Goal: Task Accomplishment & Management: Complete application form

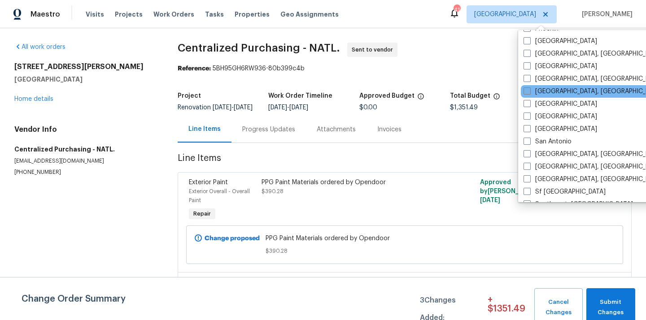
click at [542, 68] on label "[GEOGRAPHIC_DATA]" at bounding box center [561, 66] width 74 height 9
click at [529, 68] on input "[GEOGRAPHIC_DATA]" at bounding box center [527, 65] width 6 height 6
checkbox input "true"
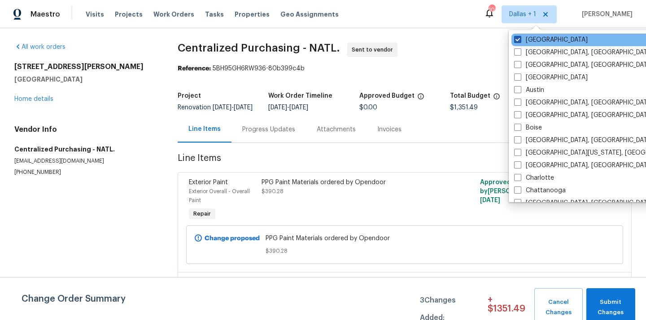
click at [534, 43] on label "[GEOGRAPHIC_DATA]" at bounding box center [551, 39] width 74 height 9
click at [520, 41] on input "[GEOGRAPHIC_DATA]" at bounding box center [517, 38] width 6 height 6
checkbox input "false"
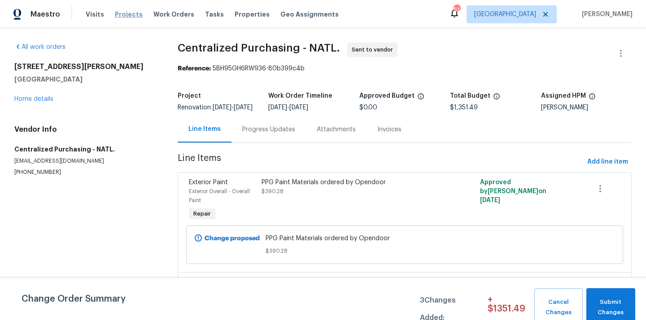
click at [126, 16] on span "Projects" at bounding box center [129, 14] width 28 height 9
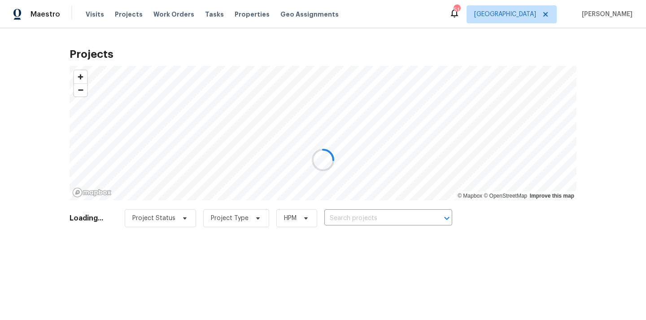
click at [400, 206] on div at bounding box center [323, 160] width 646 height 320
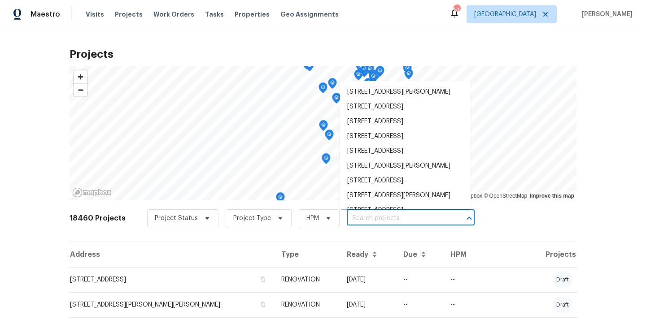
click at [393, 215] on input "text" at bounding box center [398, 219] width 103 height 14
paste input "[STREET_ADDRESS]"
type input "[STREET_ADDRESS]"
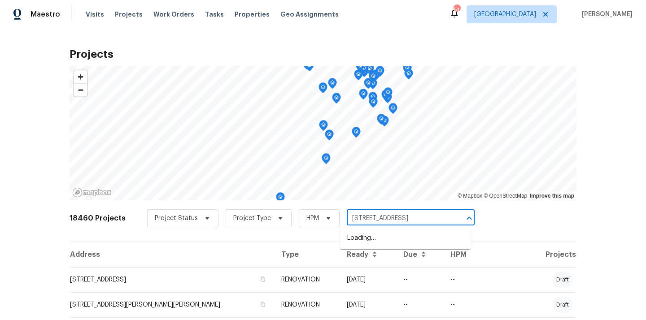
scroll to position [0, 1]
click at [393, 243] on li "[STREET_ADDRESS]" at bounding box center [405, 238] width 131 height 15
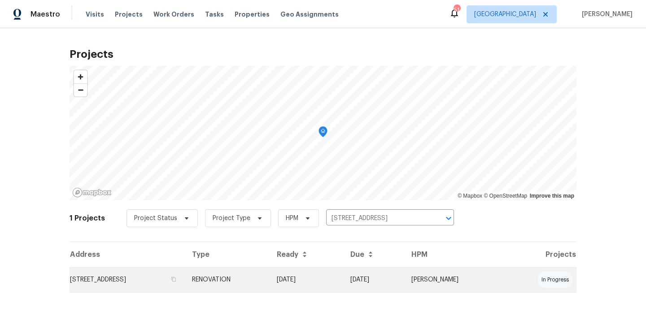
click at [270, 274] on td "RENOVATION" at bounding box center [227, 279] width 85 height 25
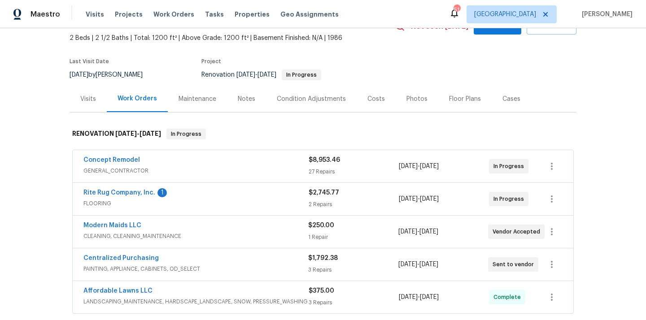
scroll to position [60, 0]
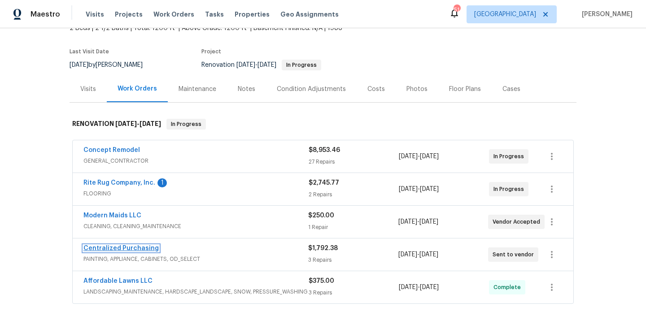
click at [136, 249] on link "Centralized Purchasing" at bounding box center [120, 248] width 75 height 6
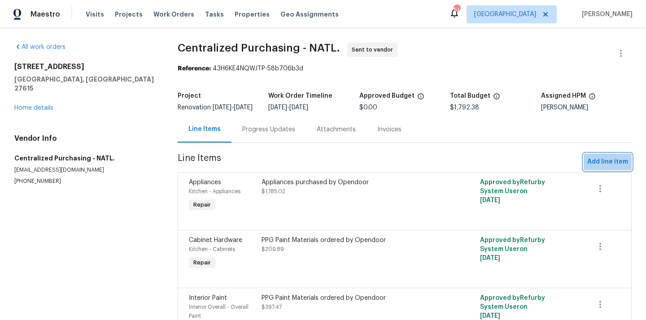
click at [618, 165] on span "Add line item" at bounding box center [607, 162] width 41 height 11
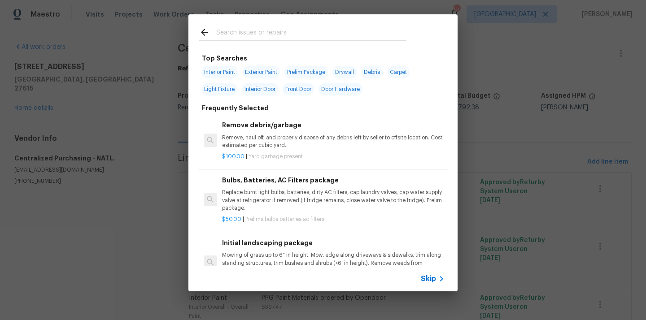
click at [368, 34] on input "text" at bounding box center [311, 33] width 190 height 13
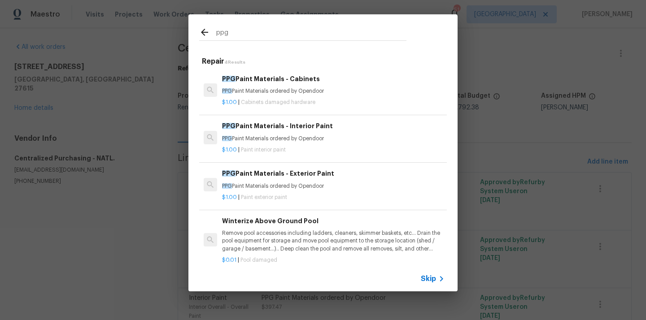
type input "ppg"
click at [315, 121] on div "PPG Paint Materials - Interior Paint PPG Paint Materials ordered by Opendoor $1…" at bounding box center [333, 137] width 225 height 35
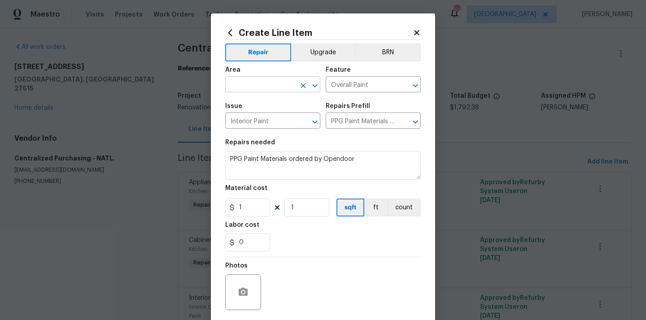
click at [283, 86] on input "text" at bounding box center [260, 86] width 70 height 14
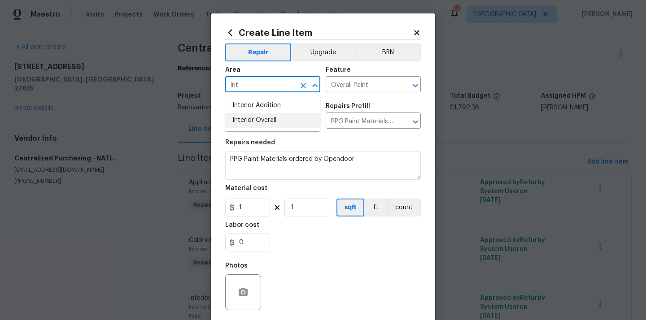
click at [268, 121] on li "Interior Overall" at bounding box center [272, 120] width 95 height 15
type input "Interior Overall"
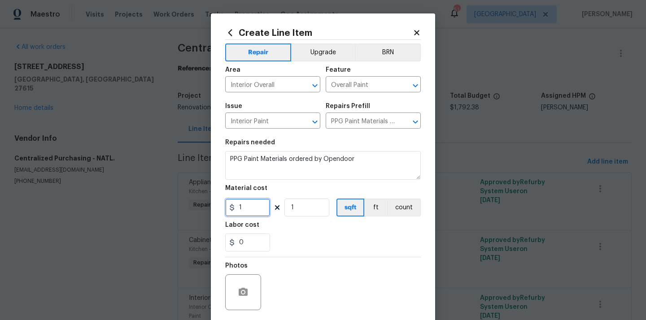
drag, startPoint x: 250, startPoint y: 206, endPoint x: 222, endPoint y: 206, distance: 28.7
click at [226, 206] on input "1" at bounding box center [247, 208] width 45 height 18
paste input "62.05"
type input "62.05"
click at [290, 233] on div "Labor cost" at bounding box center [323, 228] width 196 height 12
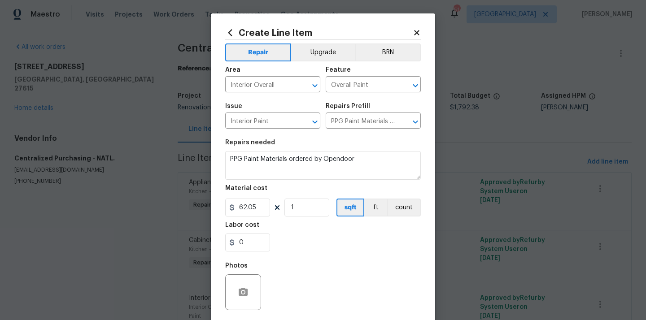
scroll to position [66, 0]
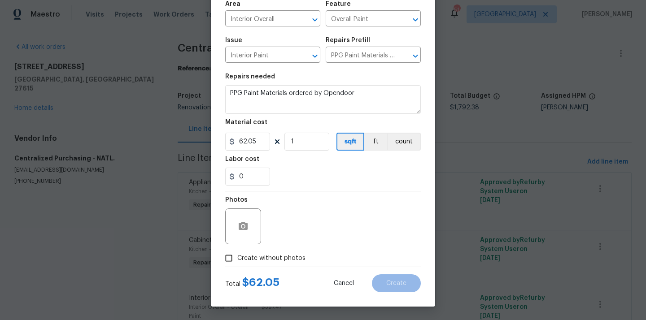
click at [275, 261] on span "Create without photos" at bounding box center [271, 258] width 68 height 9
click at [237, 261] on input "Create without photos" at bounding box center [228, 258] width 17 height 17
checkbox input "true"
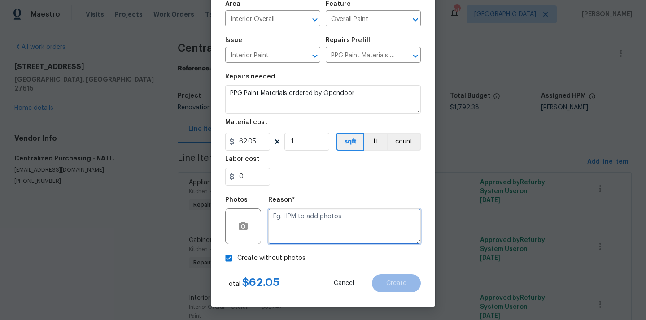
click at [296, 220] on textarea at bounding box center [344, 227] width 153 height 36
type textarea "N/A"
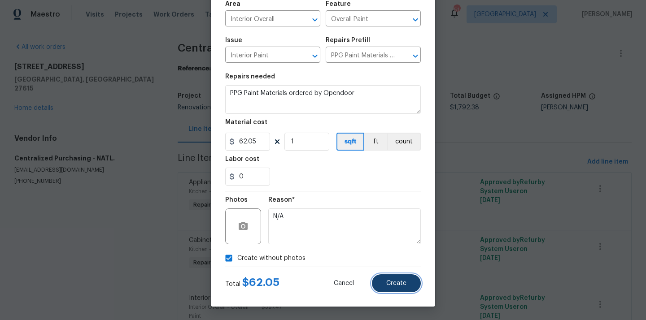
click at [380, 280] on button "Create" at bounding box center [396, 284] width 49 height 18
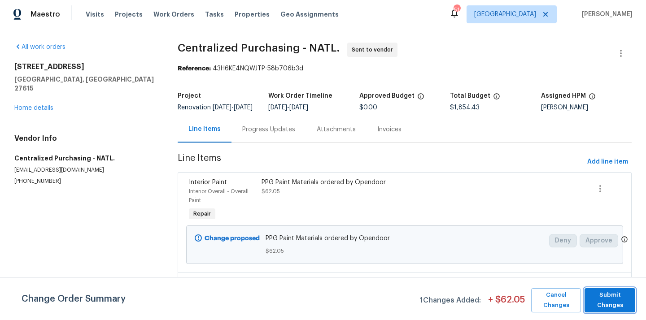
click at [603, 306] on span "Submit Changes" at bounding box center [610, 300] width 42 height 21
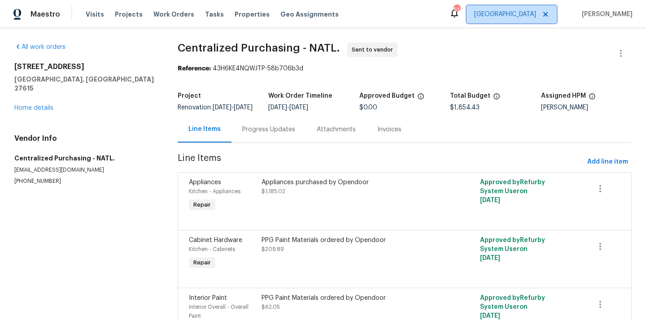
click at [541, 5] on span "[GEOGRAPHIC_DATA]" at bounding box center [512, 14] width 90 height 18
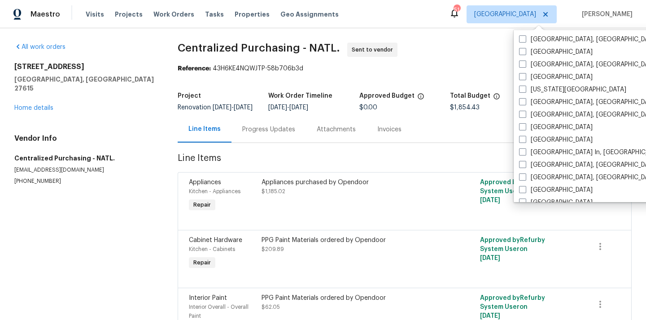
scroll to position [305, 0]
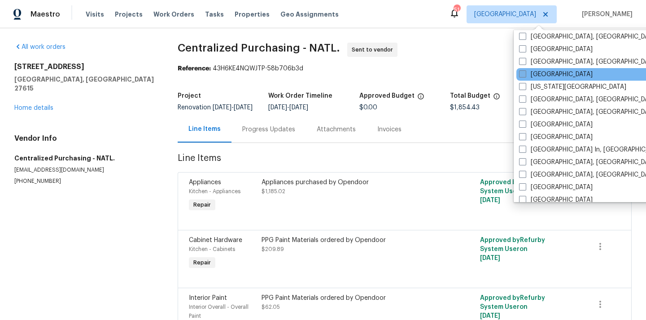
click at [545, 75] on label "[GEOGRAPHIC_DATA]" at bounding box center [556, 74] width 74 height 9
click at [525, 75] on input "[GEOGRAPHIC_DATA]" at bounding box center [522, 73] width 6 height 6
checkbox input "true"
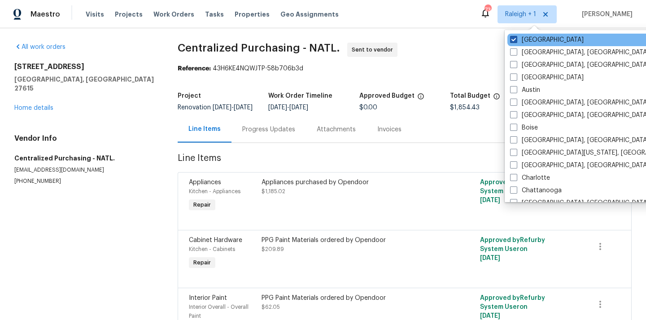
click at [530, 39] on label "[GEOGRAPHIC_DATA]" at bounding box center [547, 39] width 74 height 9
click at [516, 39] on input "[GEOGRAPHIC_DATA]" at bounding box center [513, 38] width 6 height 6
checkbox input "false"
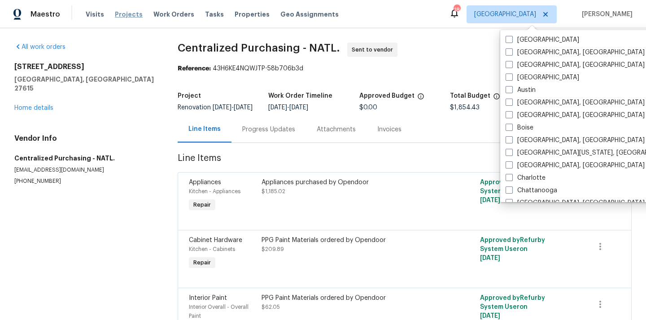
click at [128, 13] on span "Projects" at bounding box center [129, 14] width 28 height 9
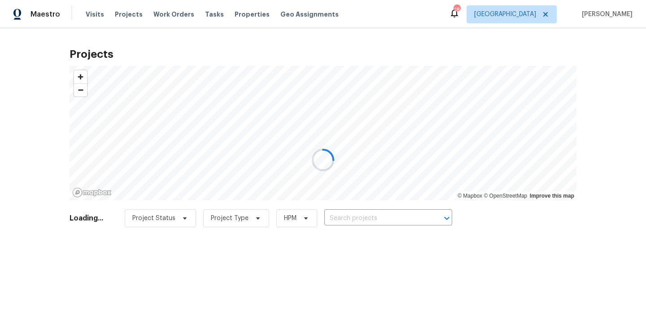
click at [376, 215] on div at bounding box center [323, 160] width 646 height 320
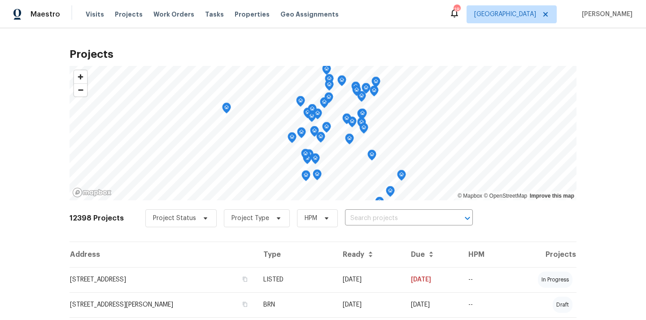
click at [376, 215] on input "text" at bounding box center [396, 219] width 103 height 14
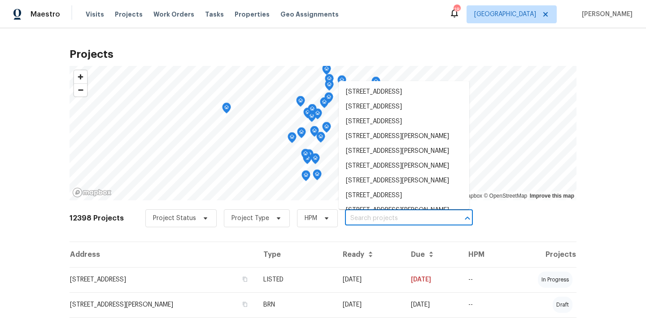
paste input "[STREET_ADDRESS]"
type input "[STREET_ADDRESS]"
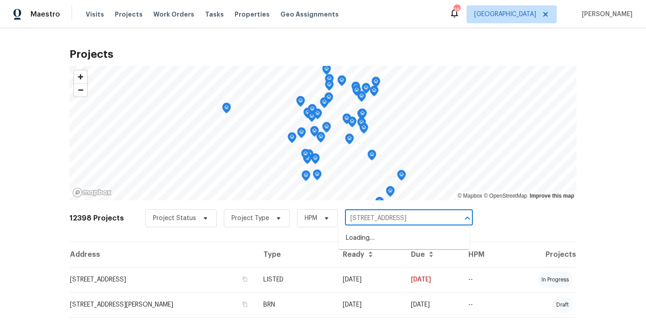
scroll to position [0, 7]
click at [379, 240] on li "[STREET_ADDRESS]" at bounding box center [404, 238] width 131 height 15
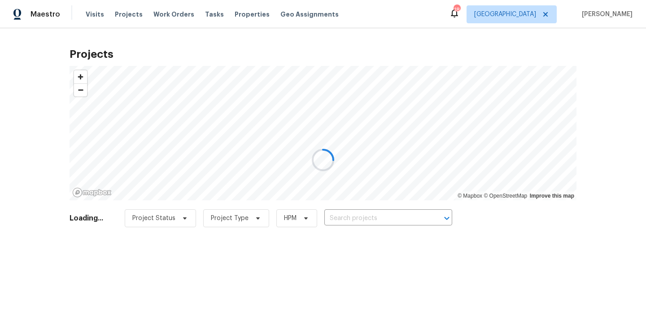
type input "[STREET_ADDRESS]"
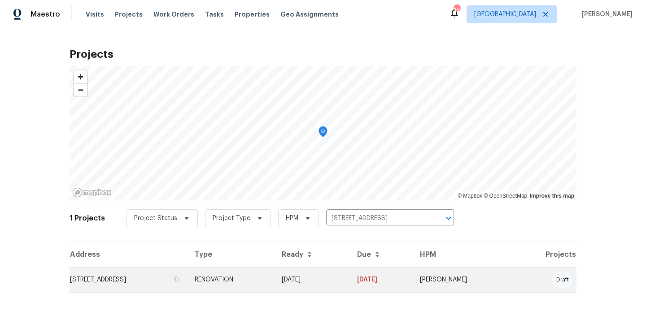
click at [188, 280] on td "[STREET_ADDRESS]" at bounding box center [129, 279] width 118 height 25
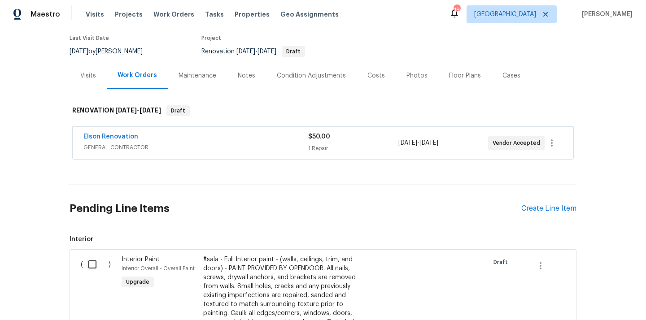
scroll to position [108, 0]
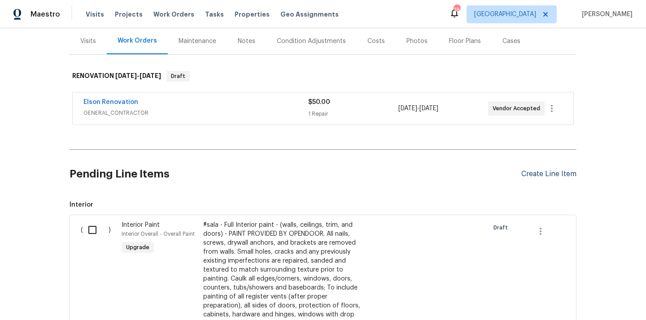
click at [538, 172] on div "Create Line Item" at bounding box center [548, 174] width 55 height 9
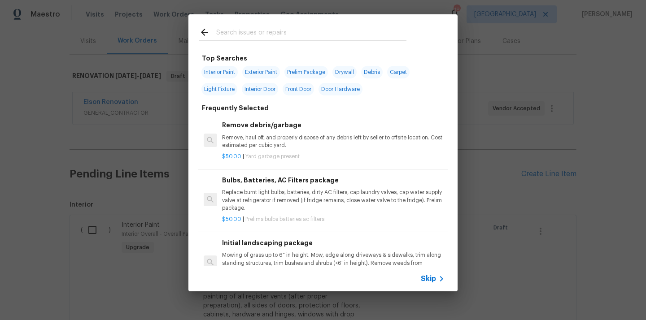
click at [297, 36] on input "text" at bounding box center [311, 33] width 190 height 13
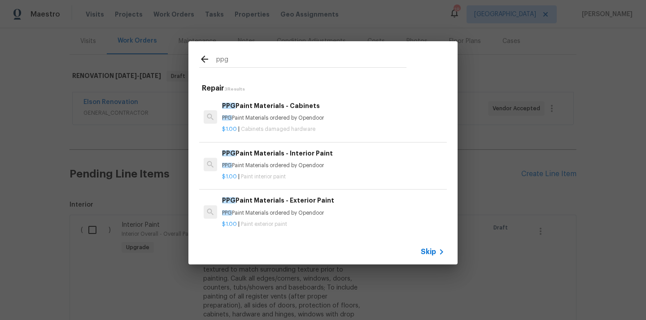
type input "ppg"
click at [288, 154] on h6 "PPG Paint Materials - Interior Paint" at bounding box center [333, 154] width 223 height 10
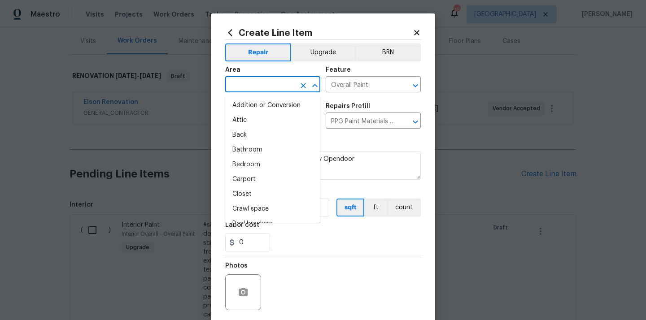
click at [256, 90] on input "text" at bounding box center [260, 86] width 70 height 14
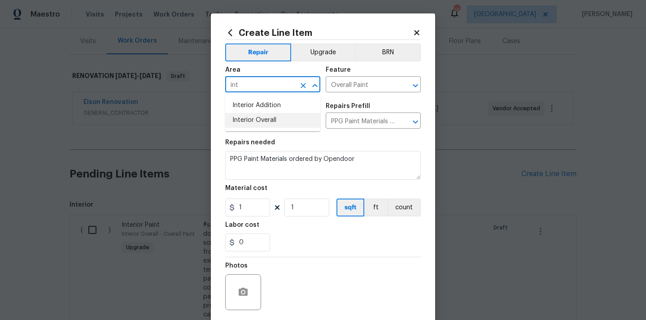
click at [259, 119] on li "Interior Overall" at bounding box center [272, 120] width 95 height 15
type input "Interior Overall"
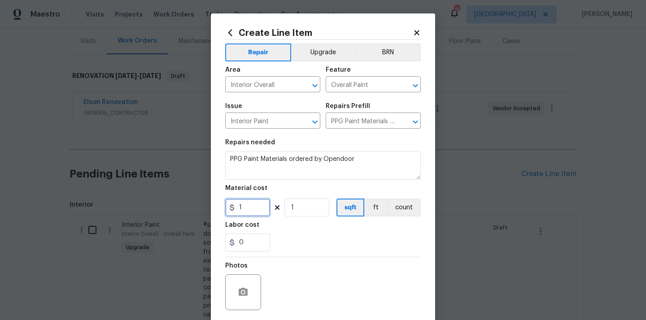
drag, startPoint x: 246, startPoint y: 207, endPoint x: 230, endPoint y: 201, distance: 17.3
click at [240, 207] on input "1" at bounding box center [247, 208] width 45 height 18
paste input "253.95"
type input "253.95"
click at [305, 237] on div "0" at bounding box center [323, 243] width 196 height 18
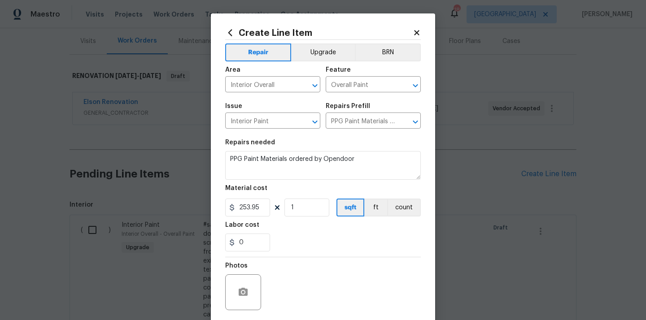
scroll to position [66, 0]
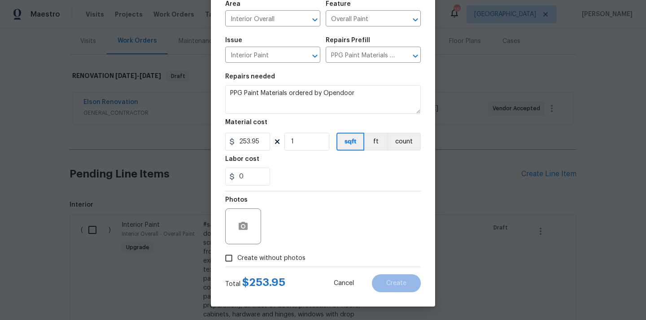
click at [276, 254] on span "Create without photos" at bounding box center [271, 258] width 68 height 9
click at [237, 254] on input "Create without photos" at bounding box center [228, 258] width 17 height 17
checkbox input "true"
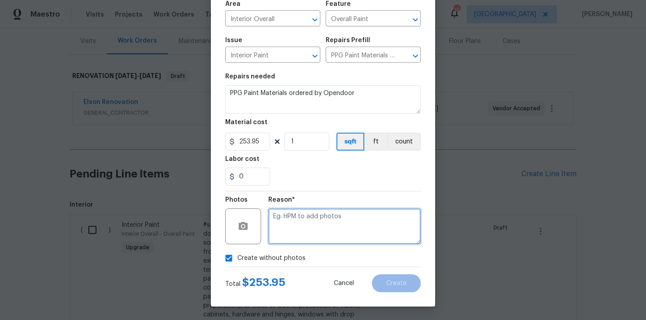
click at [303, 214] on textarea at bounding box center [344, 227] width 153 height 36
type textarea "N/A"
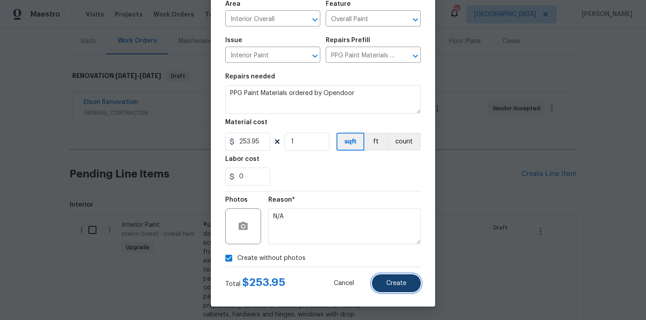
click at [387, 282] on span "Create" at bounding box center [396, 283] width 20 height 7
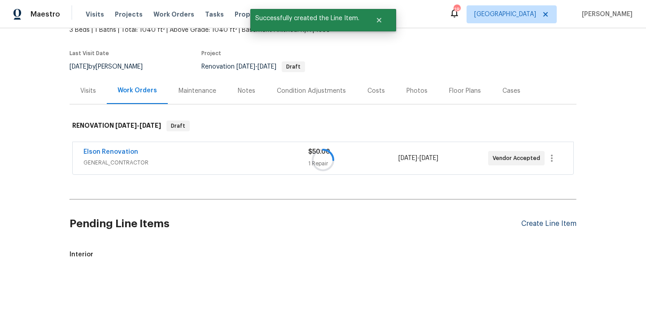
click at [539, 175] on div at bounding box center [323, 160] width 646 height 320
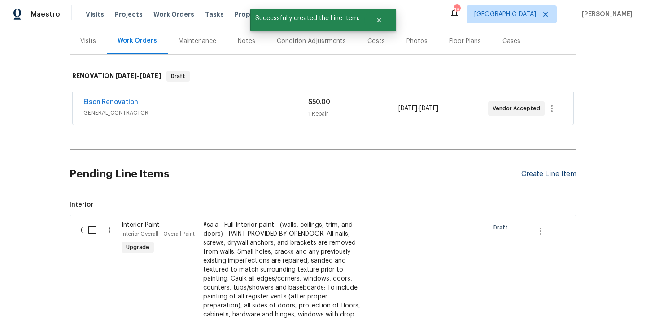
click at [542, 177] on div "Create Line Item" at bounding box center [548, 174] width 55 height 9
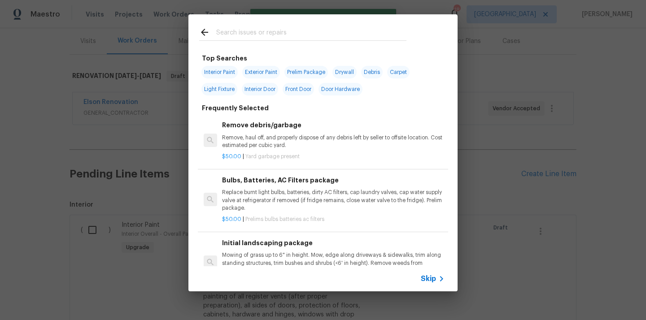
click at [303, 33] on input "text" at bounding box center [311, 33] width 190 height 13
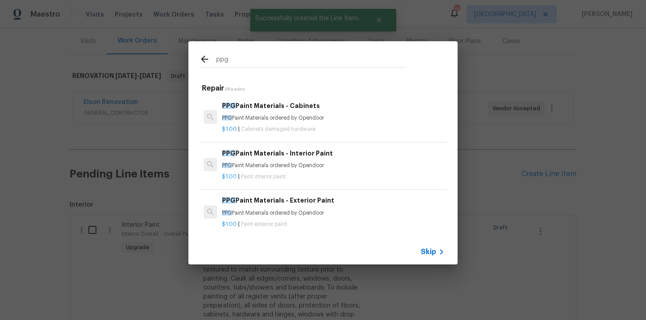
type input "ppg"
click at [303, 207] on div "PPG Paint Materials - Exterior Paint PPG Paint Materials ordered by Opendoor" at bounding box center [333, 207] width 223 height 22
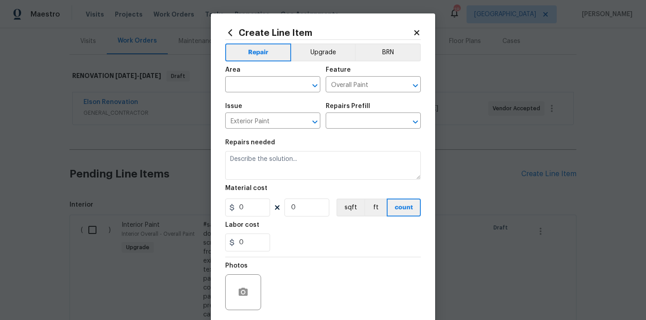
type input "PPG Paint Materials - Exterior Paint $1.00"
type textarea "PPG Paint Materials ordered by Opendoor"
type input "1"
click at [273, 83] on input "text" at bounding box center [260, 86] width 70 height 14
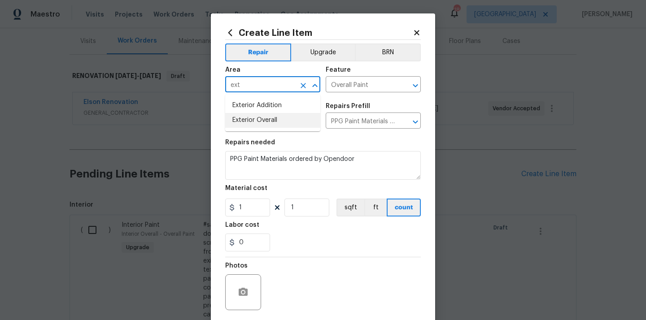
click at [266, 115] on li "Exterior Overall" at bounding box center [272, 120] width 95 height 15
type input "Exterior Overall"
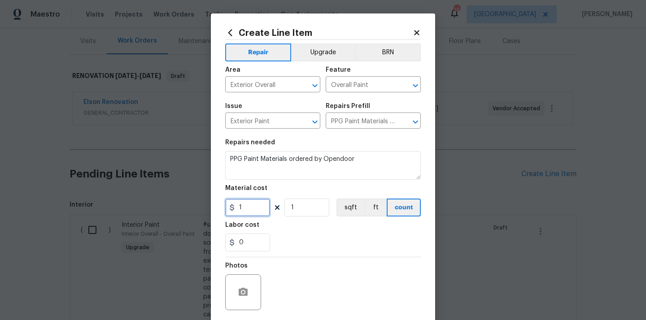
drag, startPoint x: 246, startPoint y: 205, endPoint x: 229, endPoint y: 201, distance: 17.4
click at [232, 205] on div "1" at bounding box center [247, 208] width 45 height 18
paste input "00.8"
type input "100.8"
click at [295, 233] on div "Labor cost" at bounding box center [323, 228] width 196 height 12
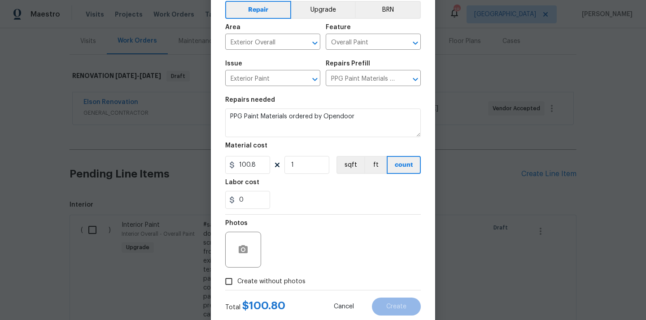
scroll to position [66, 0]
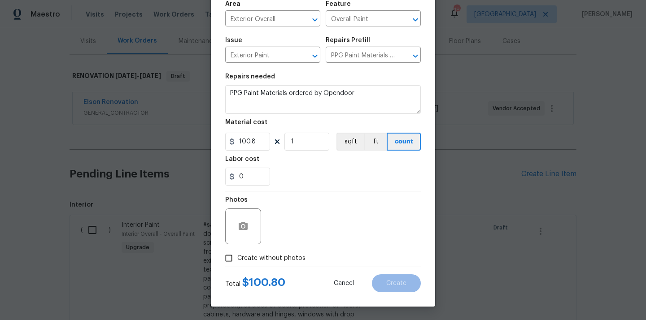
click at [285, 257] on span "Create without photos" at bounding box center [271, 258] width 68 height 9
click at [237, 257] on input "Create without photos" at bounding box center [228, 258] width 17 height 17
checkbox input "true"
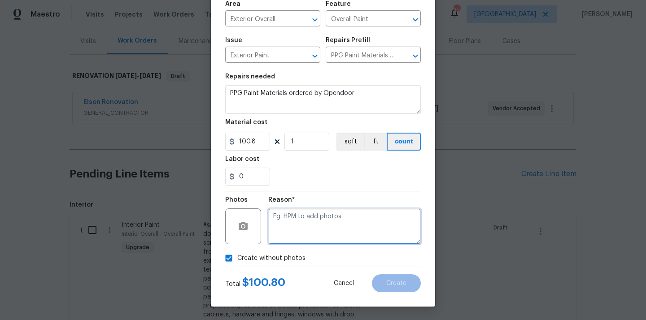
click at [297, 235] on textarea at bounding box center [344, 227] width 153 height 36
type textarea "N/A"
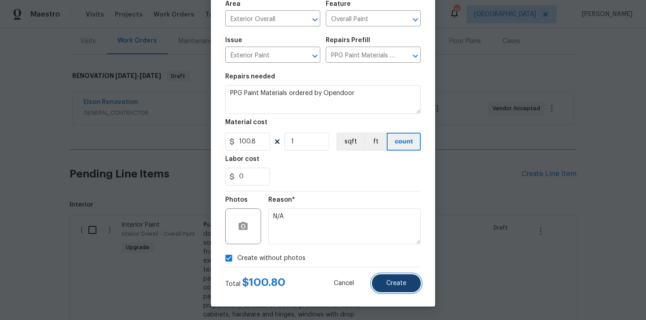
click at [397, 280] on span "Create" at bounding box center [396, 283] width 20 height 7
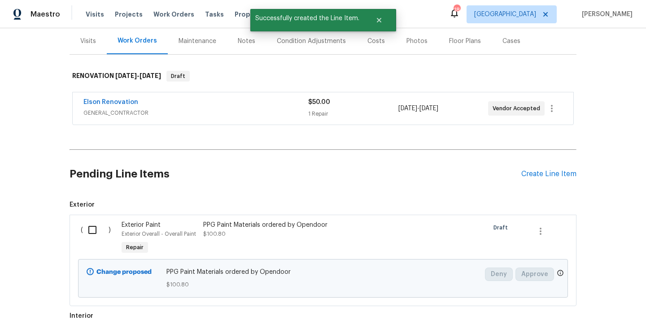
scroll to position [147, 0]
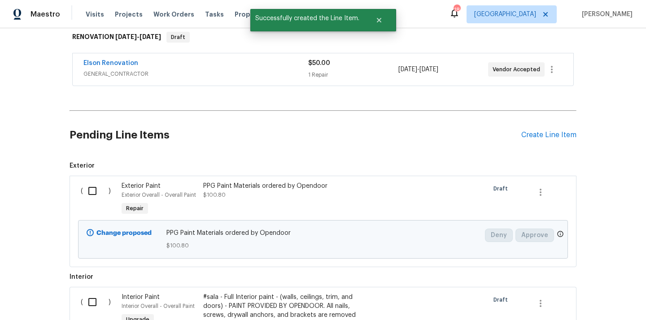
click at [91, 190] on input "checkbox" at bounding box center [96, 191] width 26 height 19
checkbox input "true"
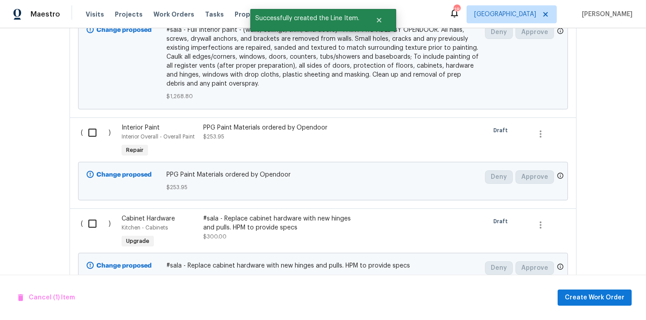
scroll to position [559, 0]
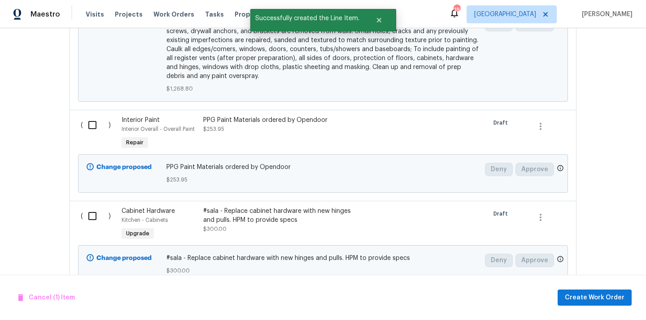
click at [93, 131] on input "checkbox" at bounding box center [96, 125] width 26 height 19
checkbox input "true"
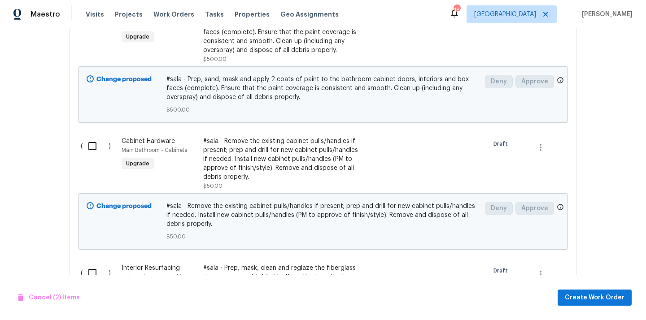
scroll to position [1057, 0]
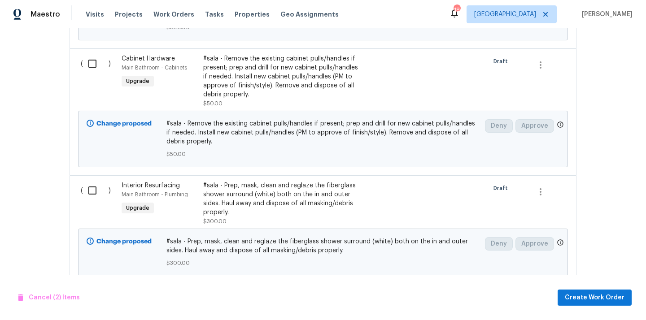
click at [613, 306] on div "Cancel (2) Items Create Work Order" at bounding box center [323, 298] width 646 height 46
click at [612, 302] on span "Create Work Order" at bounding box center [595, 298] width 60 height 11
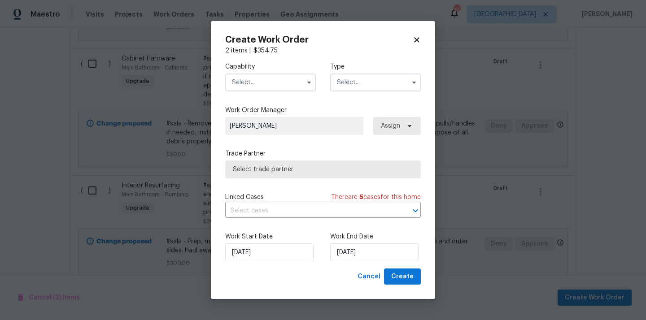
click at [298, 86] on input "text" at bounding box center [270, 83] width 91 height 18
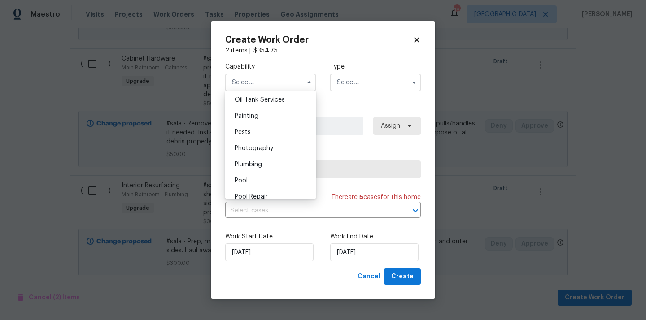
scroll to position [713, 0]
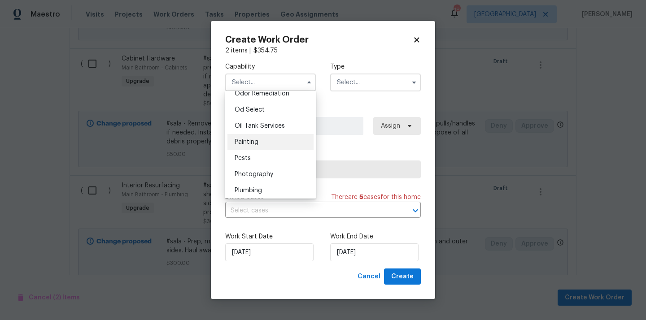
click at [278, 147] on div "Painting" at bounding box center [270, 142] width 86 height 16
type input "Painting"
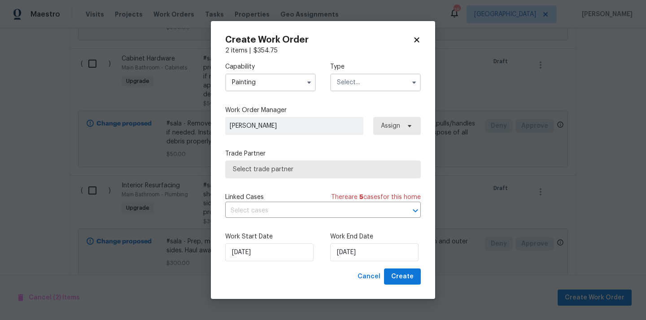
click at [379, 67] on label "Type" at bounding box center [375, 66] width 91 height 9
click at [369, 77] on input "text" at bounding box center [375, 83] width 91 height 18
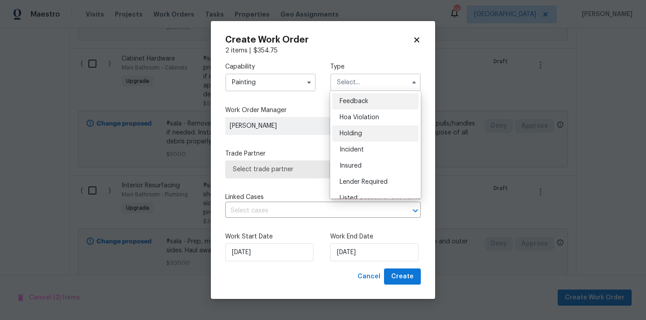
scroll to position [204, 0]
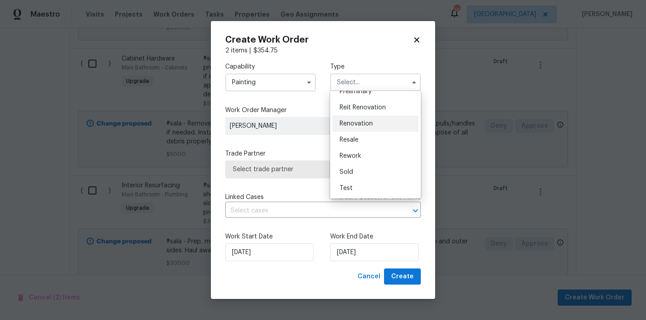
click at [369, 122] on span "Renovation" at bounding box center [356, 124] width 33 height 6
type input "Renovation"
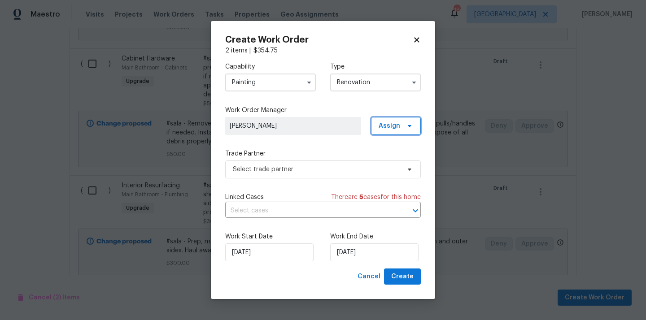
click at [402, 123] on span "Assign" at bounding box center [396, 126] width 50 height 18
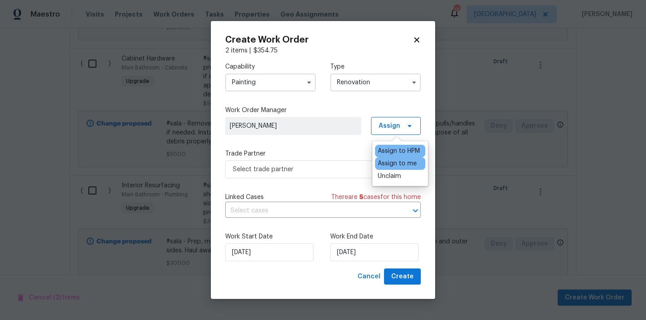
click at [395, 162] on div "Assign to me" at bounding box center [397, 163] width 39 height 9
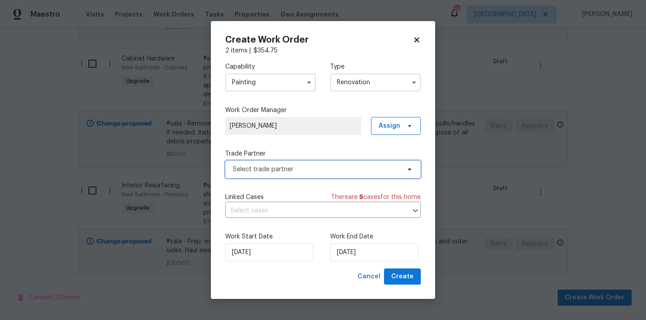
click at [328, 170] on span "Select trade partner" at bounding box center [316, 169] width 167 height 9
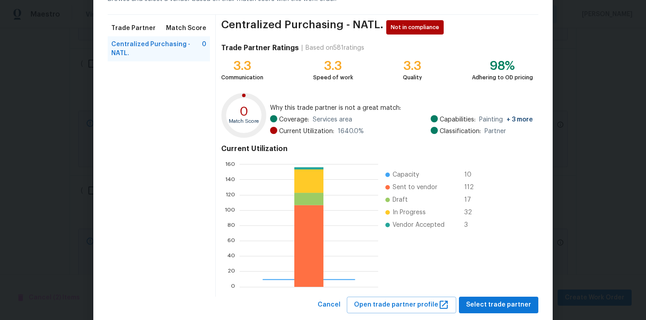
scroll to position [75, 0]
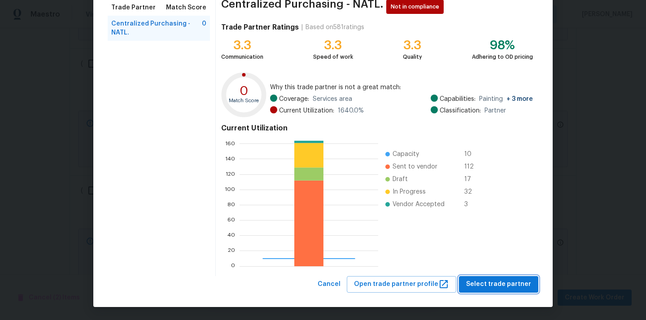
click at [496, 286] on span "Select trade partner" at bounding box center [498, 284] width 65 height 11
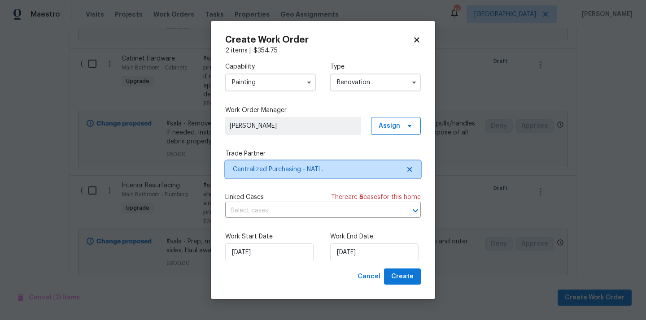
scroll to position [0, 0]
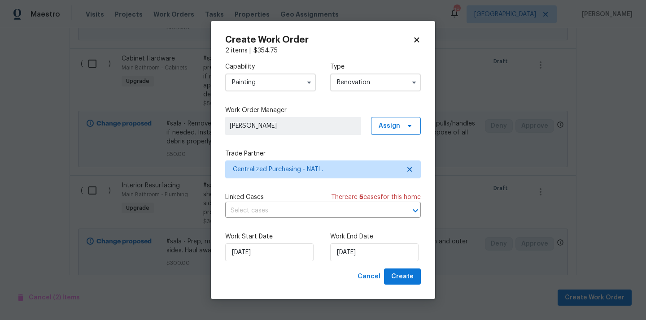
click at [379, 268] on div "Work Start Date [DATE] Work End Date [DATE]" at bounding box center [323, 247] width 196 height 44
click at [393, 268] on div "Work Start Date [DATE] Work End Date [DATE]" at bounding box center [323, 247] width 196 height 44
click at [393, 269] on button "Create" at bounding box center [402, 277] width 37 height 17
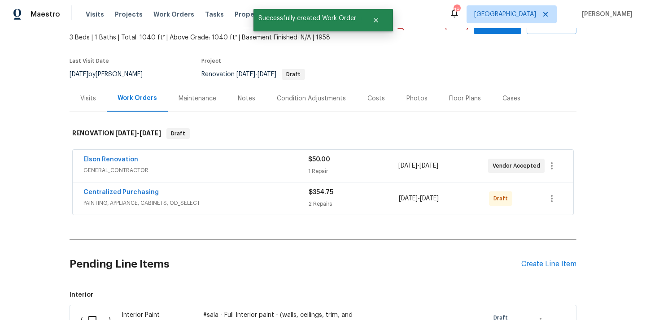
scroll to position [70, 0]
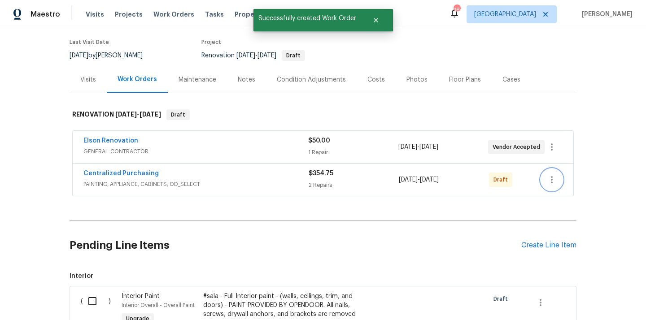
click at [542, 179] on button "button" at bounding box center [552, 180] width 22 height 22
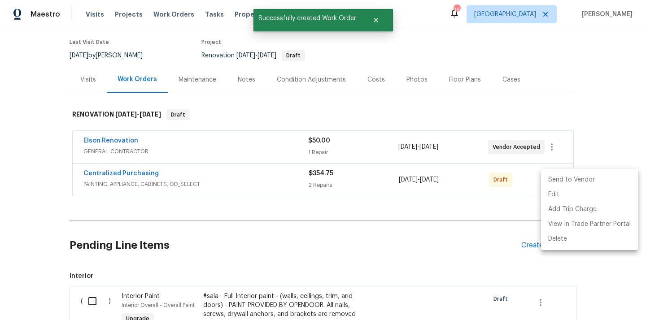
click at [550, 174] on li "Send to Vendor" at bounding box center [589, 180] width 97 height 15
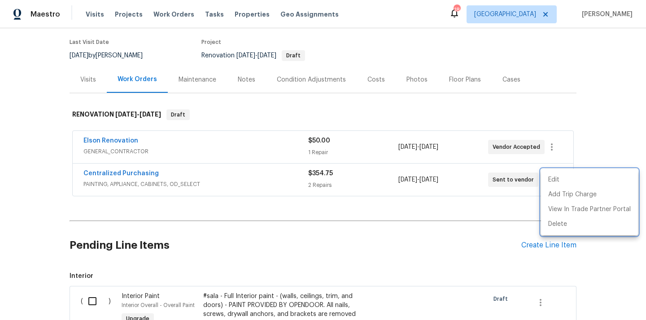
click at [182, 170] on div at bounding box center [323, 160] width 646 height 320
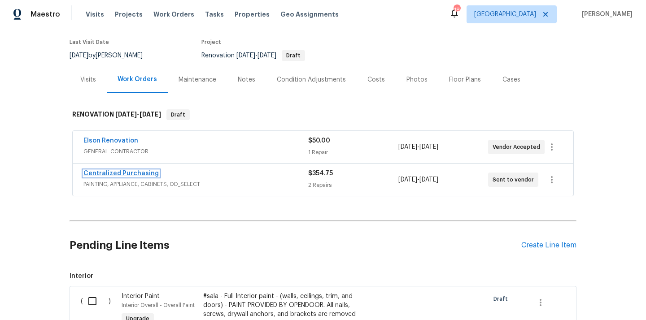
click at [133, 170] on link "Centralized Purchasing" at bounding box center [120, 173] width 75 height 6
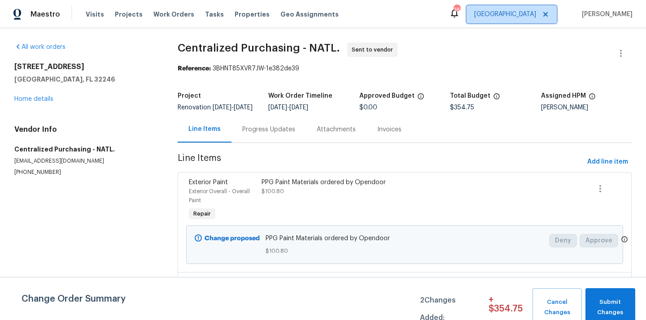
click at [524, 11] on span "[GEOGRAPHIC_DATA]" at bounding box center [505, 14] width 62 height 9
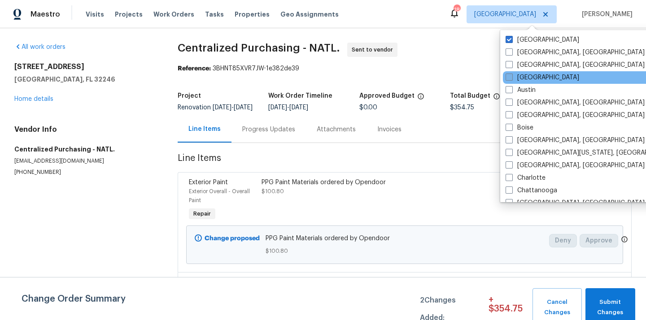
click at [526, 76] on label "[GEOGRAPHIC_DATA]" at bounding box center [543, 77] width 74 height 9
click at [511, 76] on input "[GEOGRAPHIC_DATA]" at bounding box center [509, 76] width 6 height 6
checkbox input "true"
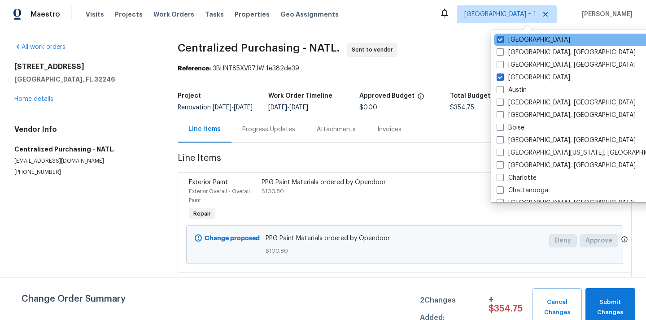
click at [521, 34] on div "[GEOGRAPHIC_DATA]" at bounding box center [584, 40] width 181 height 13
click at [518, 37] on label "[GEOGRAPHIC_DATA]" at bounding box center [534, 39] width 74 height 9
click at [503, 37] on input "[GEOGRAPHIC_DATA]" at bounding box center [500, 38] width 6 height 6
checkbox input "false"
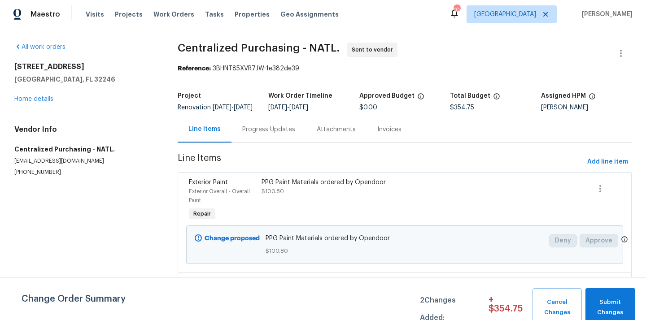
click at [135, 8] on div "Visits Projects Work Orders Tasks Properties Geo Assignments" at bounding box center [218, 14] width 264 height 18
click at [126, 13] on span "Projects" at bounding box center [129, 14] width 28 height 9
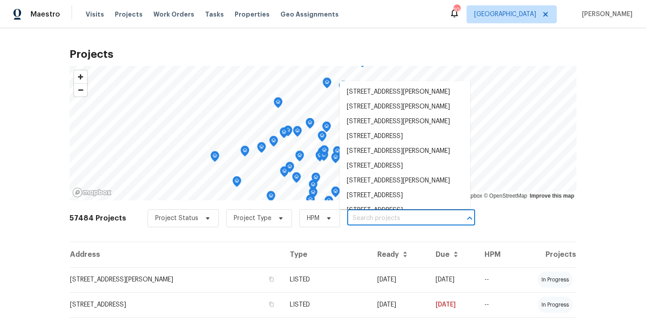
click at [414, 220] on input "text" at bounding box center [398, 219] width 103 height 14
paste input "[STREET_ADDRESS]"
type input "[STREET_ADDRESS]"
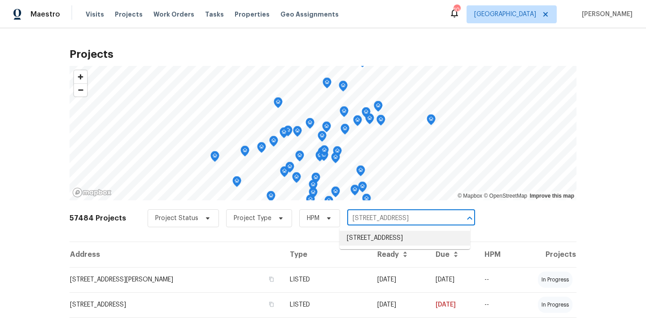
click at [413, 236] on li "[STREET_ADDRESS]" at bounding box center [405, 238] width 131 height 15
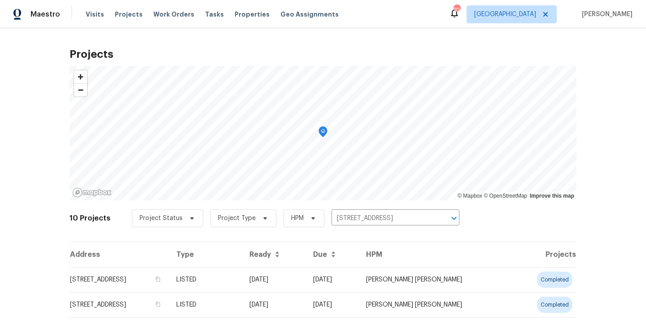
click at [306, 278] on td "[DATE]" at bounding box center [273, 279] width 63 height 25
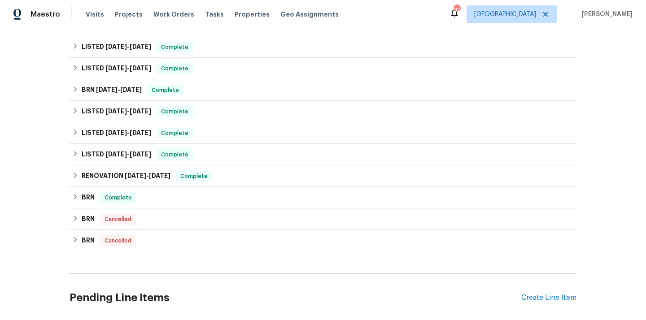
scroll to position [611, 0]
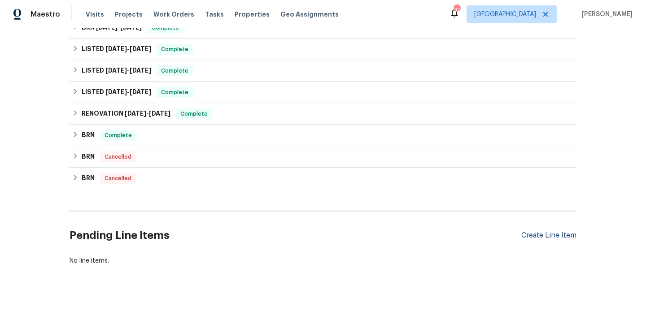
click at [534, 232] on div "Create Line Item" at bounding box center [548, 236] width 55 height 9
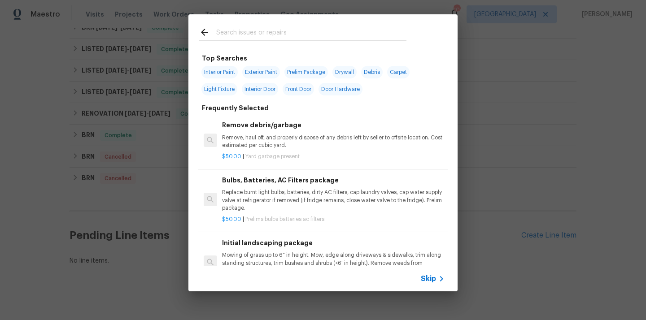
click at [316, 37] on input "text" at bounding box center [311, 33] width 190 height 13
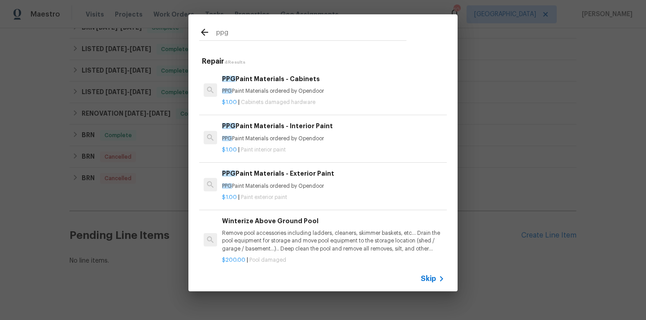
type input "ppg"
click at [297, 140] on p "PPG Paint Materials ordered by Opendoor" at bounding box center [333, 139] width 223 height 8
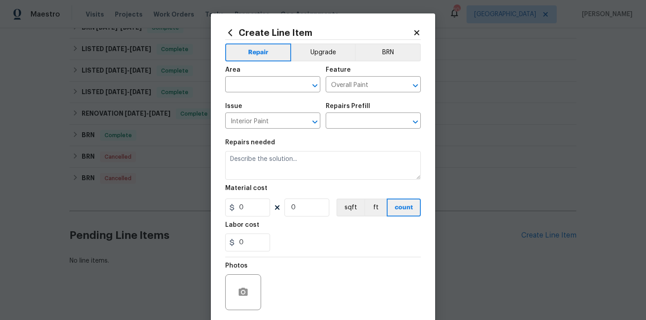
type input "PPG Paint Materials - Interior Paint $1.00"
type textarea "PPG Paint Materials ordered by Opendoor"
type input "1"
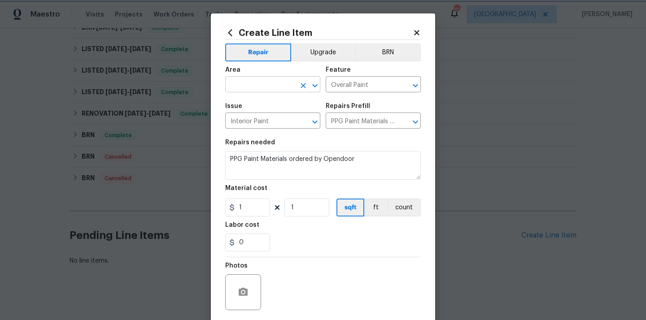
click at [296, 88] on div "​" at bounding box center [272, 86] width 95 height 14
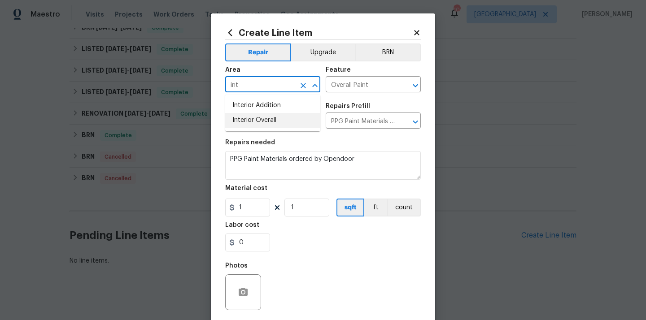
click at [284, 117] on li "Interior Overall" at bounding box center [272, 120] width 95 height 15
type input "Interior Overall"
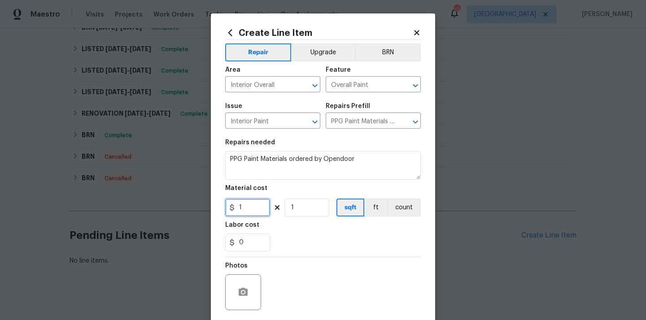
drag, startPoint x: 247, startPoint y: 210, endPoint x: 231, endPoint y: 210, distance: 16.2
click at [235, 210] on div "1" at bounding box center [247, 208] width 45 height 18
paste input "26.23"
type input "126.23"
click at [274, 235] on div "0" at bounding box center [323, 243] width 196 height 18
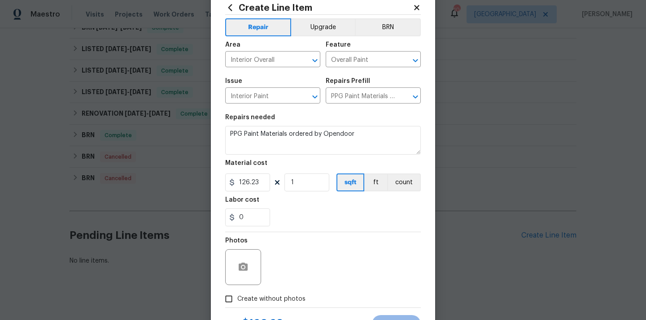
scroll to position [66, 0]
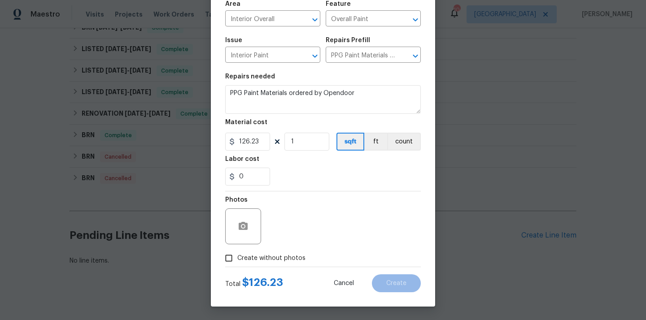
click at [277, 252] on label "Create without photos" at bounding box center [262, 258] width 85 height 17
click at [237, 252] on input "Create without photos" at bounding box center [228, 258] width 17 height 17
checkbox input "true"
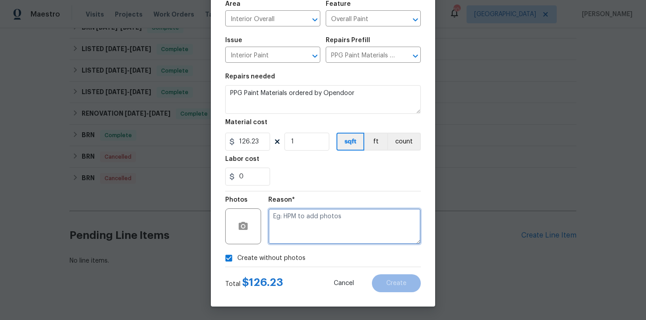
click at [298, 225] on textarea at bounding box center [344, 227] width 153 height 36
type textarea "N/A"
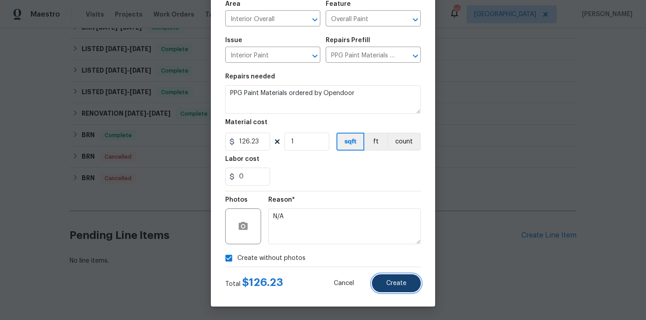
click at [388, 278] on button "Create" at bounding box center [396, 284] width 49 height 18
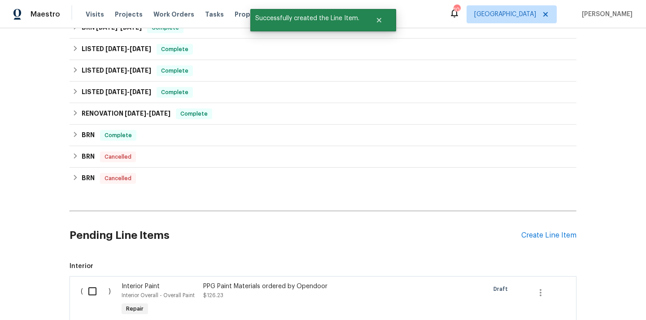
click at [94, 284] on input "checkbox" at bounding box center [96, 291] width 26 height 19
checkbox input "true"
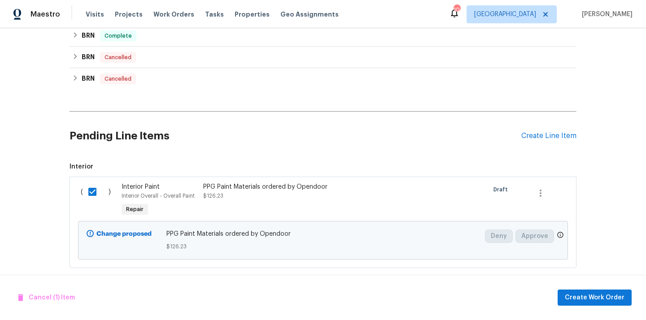
scroll to position [713, 0]
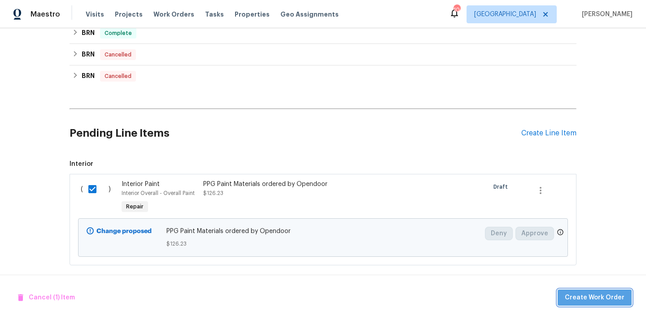
click at [601, 290] on button "Create Work Order" at bounding box center [595, 298] width 74 height 17
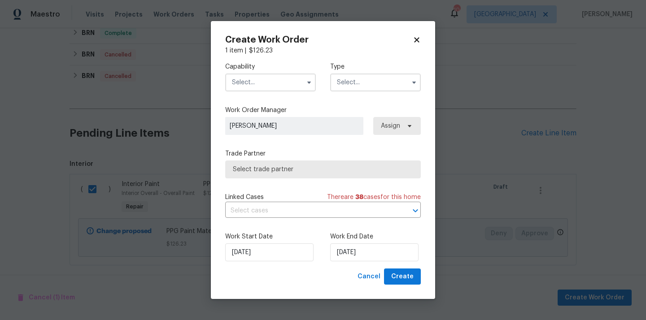
click at [257, 85] on input "text" at bounding box center [270, 83] width 91 height 18
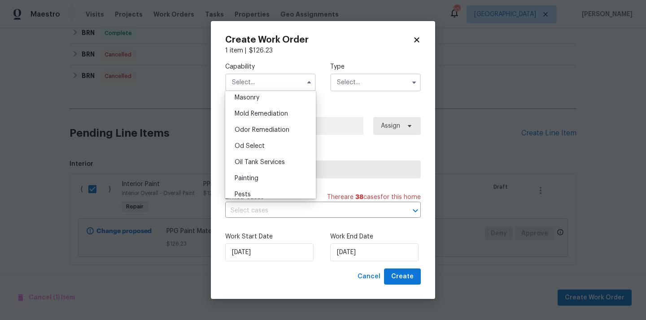
scroll to position [717, 0]
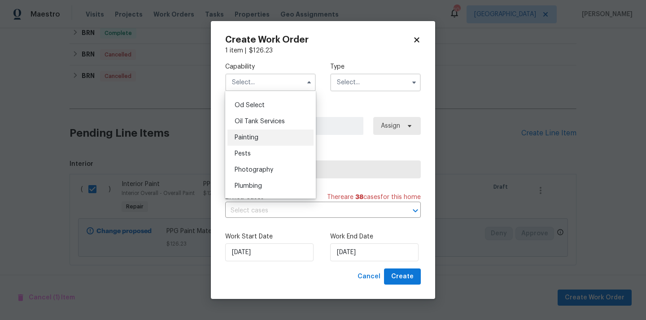
click at [268, 135] on div "Painting" at bounding box center [270, 138] width 86 height 16
type input "Painting"
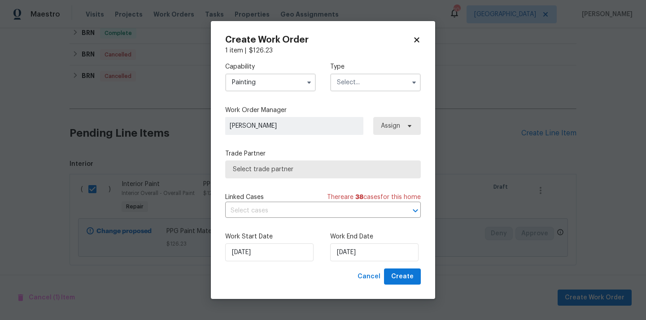
click at [358, 74] on input "text" at bounding box center [375, 83] width 91 height 18
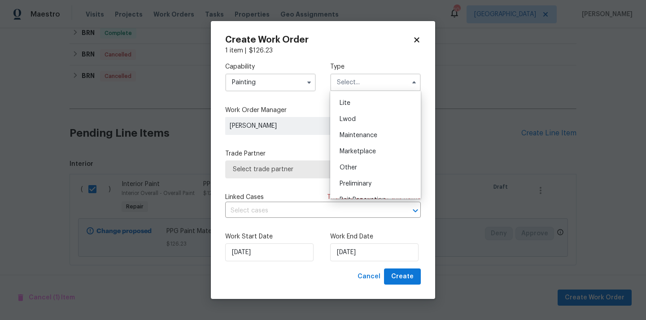
scroll to position [204, 0]
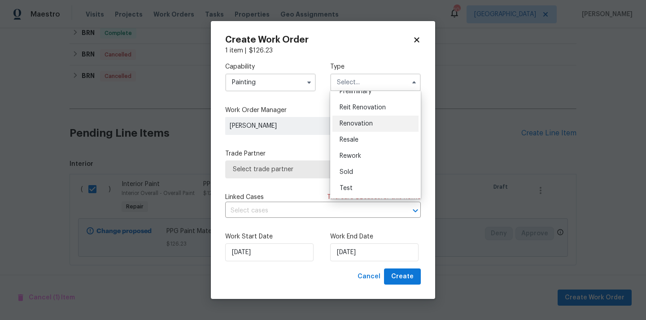
click at [368, 125] on span "Renovation" at bounding box center [356, 124] width 33 height 6
type input "Renovation"
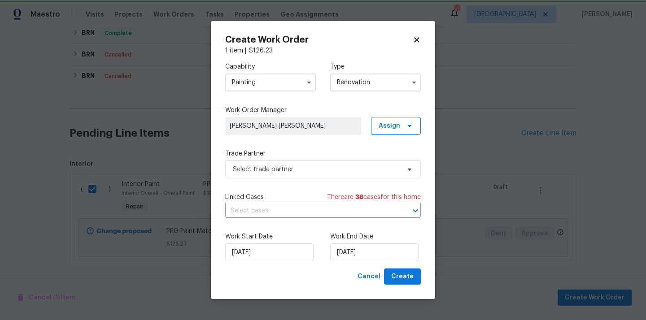
scroll to position [0, 0]
click at [387, 125] on span "Assign" at bounding box center [390, 126] width 22 height 9
click at [386, 162] on div "Assign to me" at bounding box center [397, 163] width 39 height 9
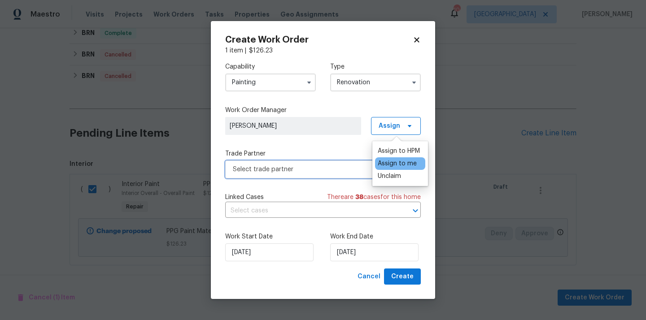
click at [313, 164] on span "Select trade partner" at bounding box center [323, 170] width 196 height 18
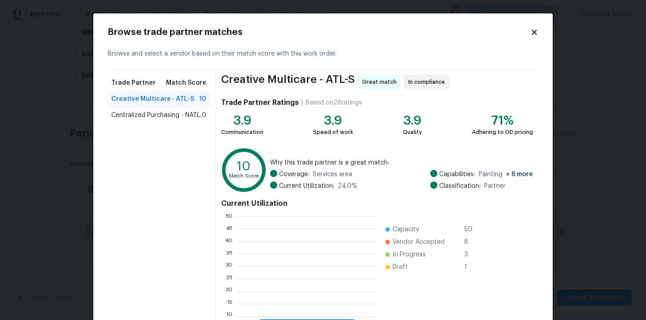
scroll to position [126, 141]
click at [152, 115] on span "Centralized Purchasing - NATL." at bounding box center [156, 115] width 90 height 9
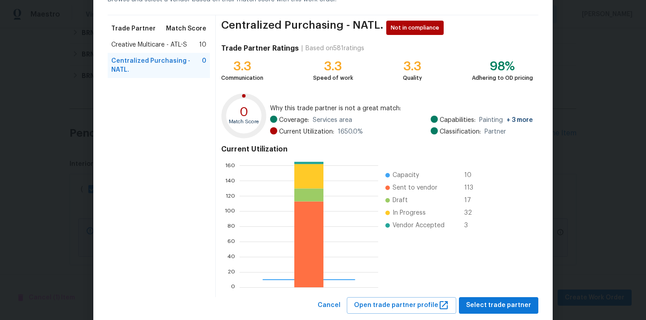
scroll to position [75, 0]
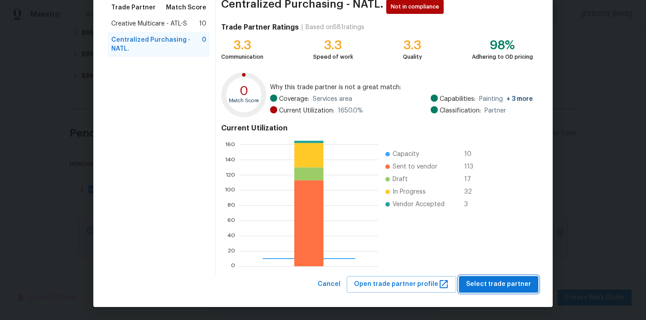
click at [502, 286] on span "Select trade partner" at bounding box center [498, 284] width 65 height 11
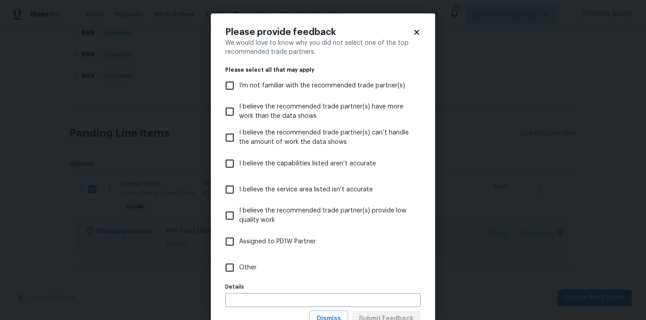
scroll to position [0, 0]
click at [354, 267] on label "Other" at bounding box center [316, 268] width 193 height 26
click at [239, 267] on input "Other" at bounding box center [229, 267] width 19 height 19
checkbox input "true"
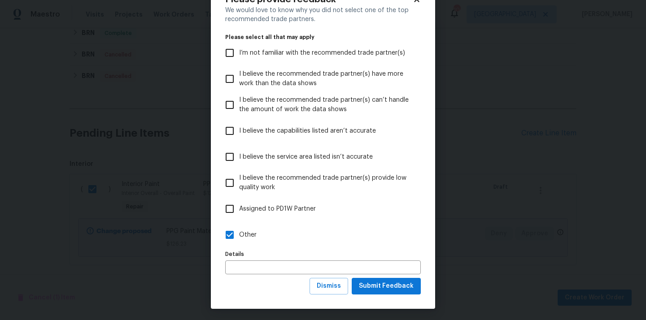
scroll to position [35, 0]
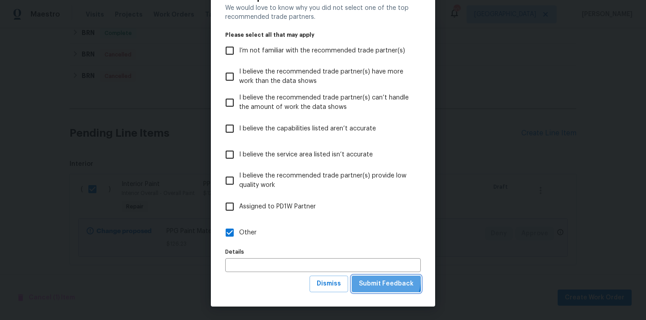
click at [379, 280] on span "Submit Feedback" at bounding box center [386, 284] width 55 height 11
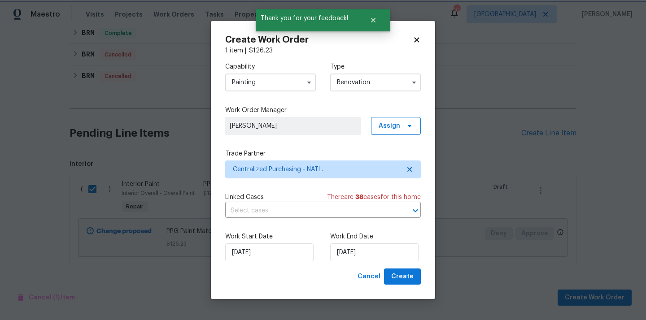
scroll to position [0, 0]
click at [406, 278] on span "Create" at bounding box center [402, 276] width 22 height 11
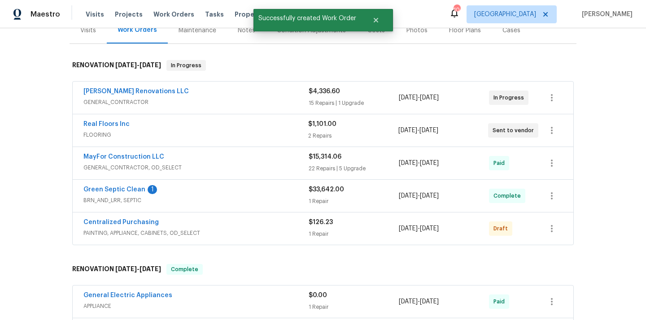
scroll to position [158, 0]
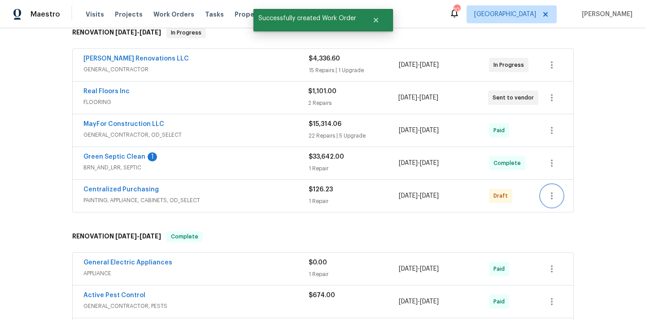
click at [559, 191] on button "button" at bounding box center [552, 196] width 22 height 22
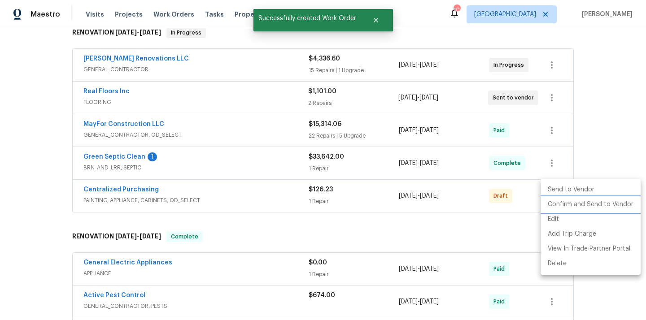
click at [564, 205] on li "Confirm and Send to Vendor" at bounding box center [591, 204] width 100 height 15
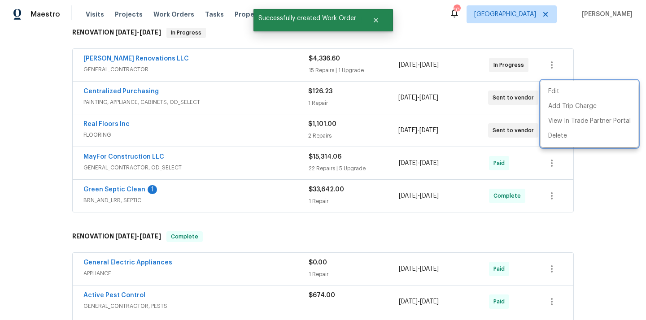
click at [172, 108] on div at bounding box center [323, 160] width 646 height 320
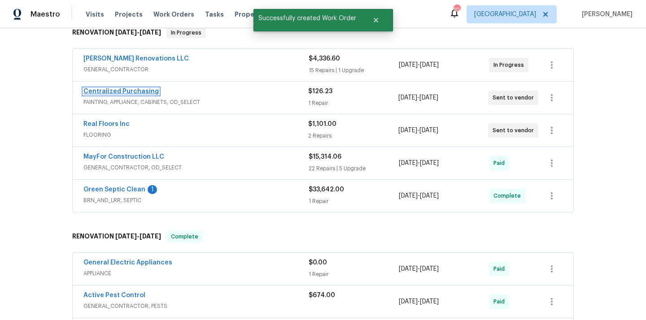
click at [143, 88] on link "Centralized Purchasing" at bounding box center [120, 91] width 75 height 6
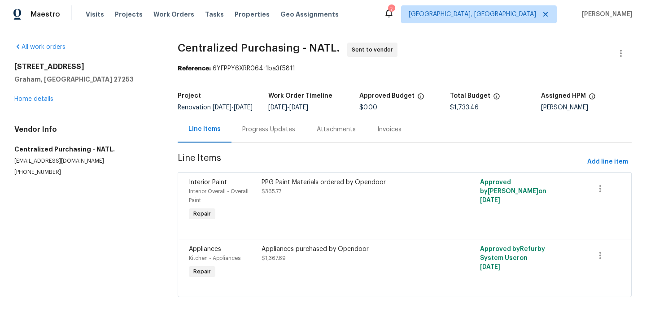
click at [523, 15] on span "[GEOGRAPHIC_DATA], [GEOGRAPHIC_DATA]" at bounding box center [472, 14] width 127 height 9
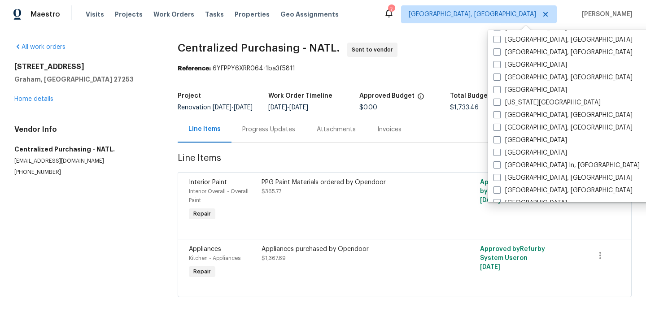
scroll to position [278, 0]
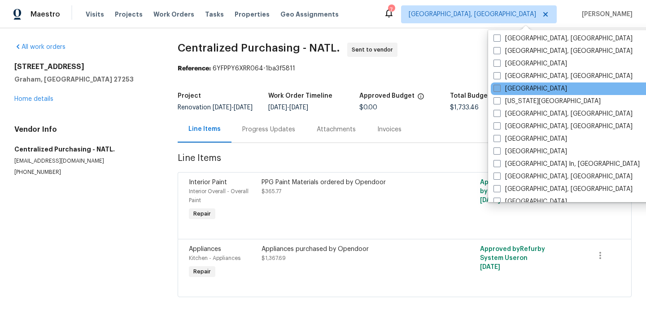
click at [515, 93] on label "[GEOGRAPHIC_DATA]" at bounding box center [531, 88] width 74 height 9
click at [499, 90] on input "[GEOGRAPHIC_DATA]" at bounding box center [497, 87] width 6 height 6
checkbox input "true"
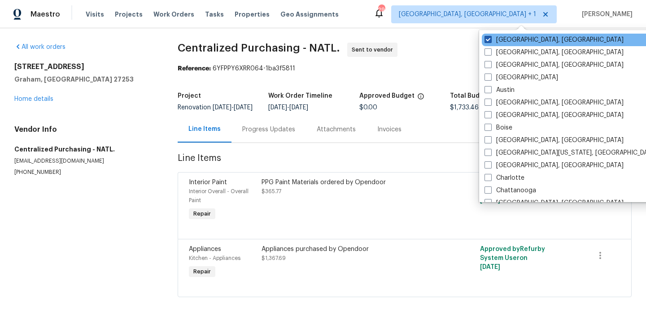
click at [502, 36] on label "[GEOGRAPHIC_DATA], [GEOGRAPHIC_DATA]" at bounding box center [554, 39] width 139 height 9
click at [490, 36] on input "[GEOGRAPHIC_DATA], [GEOGRAPHIC_DATA]" at bounding box center [488, 38] width 6 height 6
checkbox input "false"
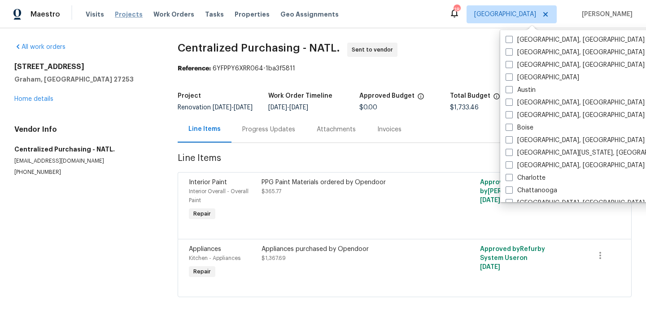
click at [116, 16] on span "Projects" at bounding box center [129, 14] width 28 height 9
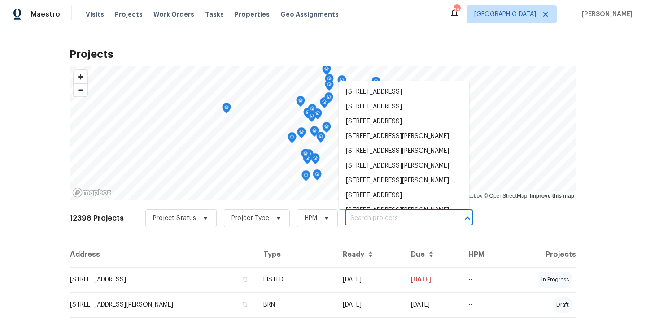
click at [389, 218] on input "text" at bounding box center [396, 219] width 103 height 14
paste input "[STREET_ADDRESS]"
type input "[STREET_ADDRESS]"
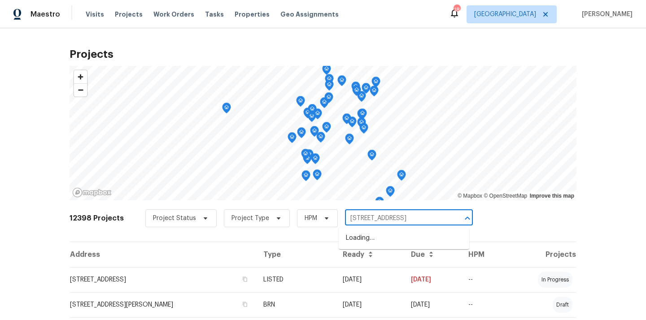
scroll to position [0, 7]
click at [385, 240] on li "[STREET_ADDRESS]" at bounding box center [404, 238] width 131 height 15
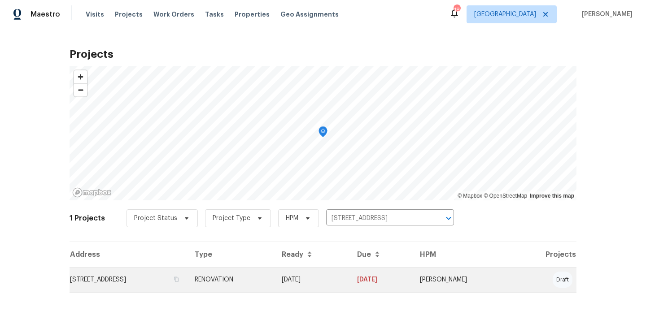
click at [275, 284] on td "RENOVATION" at bounding box center [231, 279] width 87 height 25
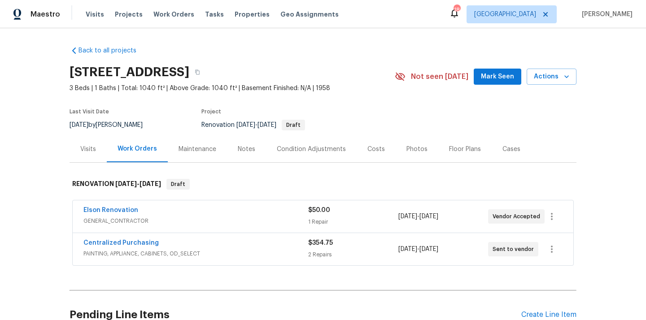
click at [189, 75] on h2 "[STREET_ADDRESS]" at bounding box center [130, 72] width 120 height 9
copy h2 "32246"
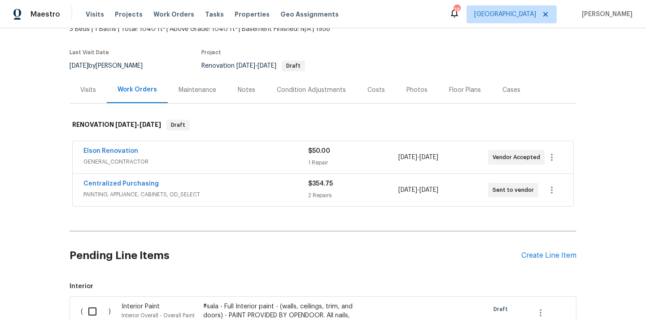
scroll to position [63, 0]
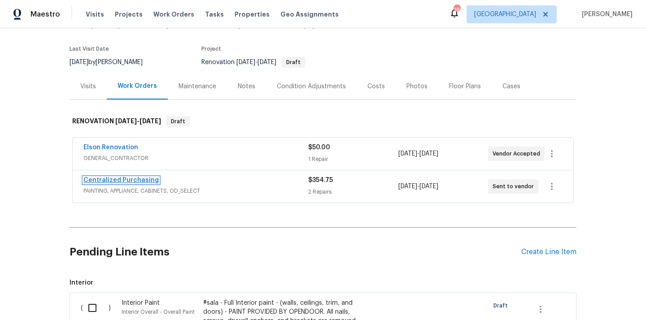
click at [127, 182] on link "Centralized Purchasing" at bounding box center [120, 180] width 75 height 6
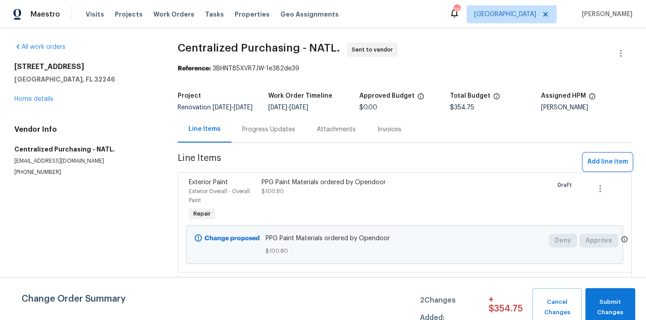
click at [603, 168] on span "Add line item" at bounding box center [607, 162] width 41 height 11
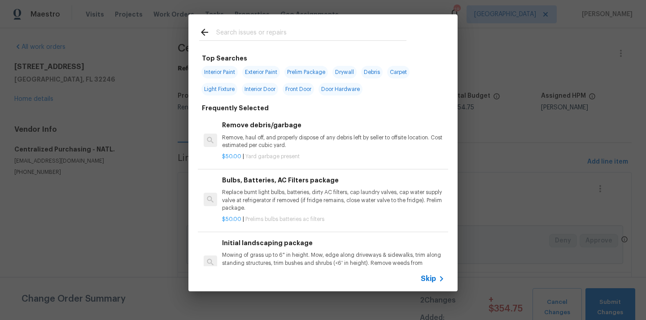
click at [383, 39] on input "text" at bounding box center [311, 33] width 190 height 13
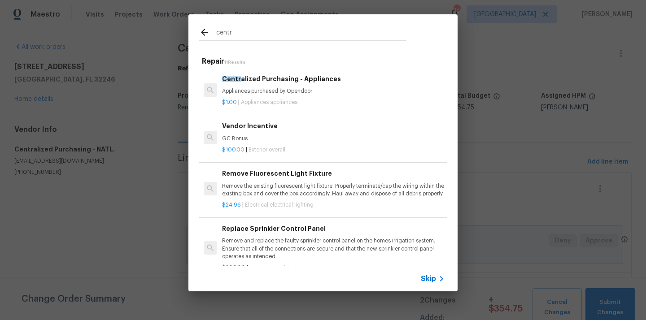
type input "centr"
click at [300, 87] on div "Centr alized Purchasing - Appliances Appliances purchased by Opendoor" at bounding box center [333, 85] width 223 height 22
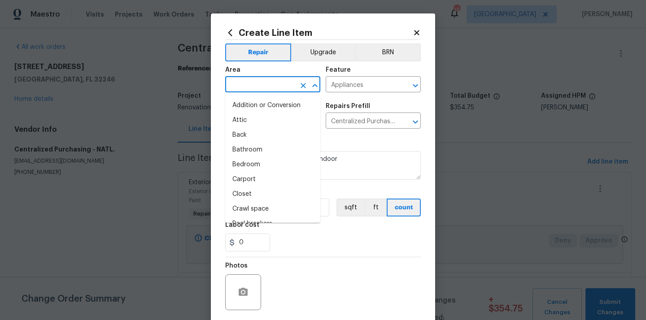
click at [264, 79] on input "text" at bounding box center [260, 86] width 70 height 14
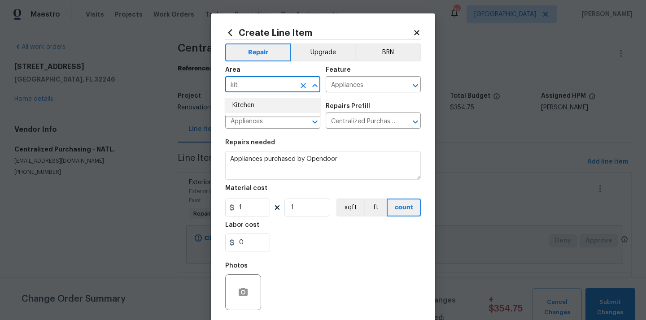
click at [260, 113] on li "Kitchen" at bounding box center [272, 105] width 95 height 15
type input "Kitchen"
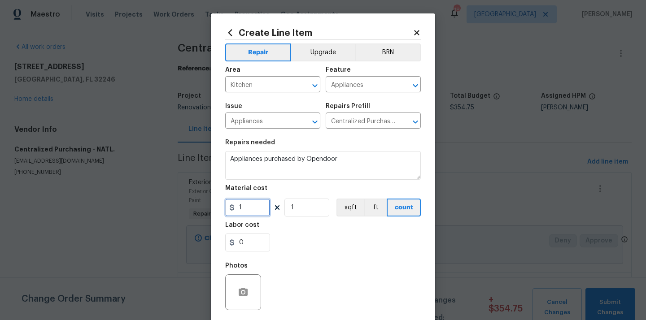
drag, startPoint x: 248, startPoint y: 206, endPoint x: 227, endPoint y: 205, distance: 21.1
click at [233, 206] on div "1" at bounding box center [247, 208] width 45 height 18
paste input "670.67"
type input "670.67"
click at [288, 236] on div "0" at bounding box center [323, 243] width 196 height 18
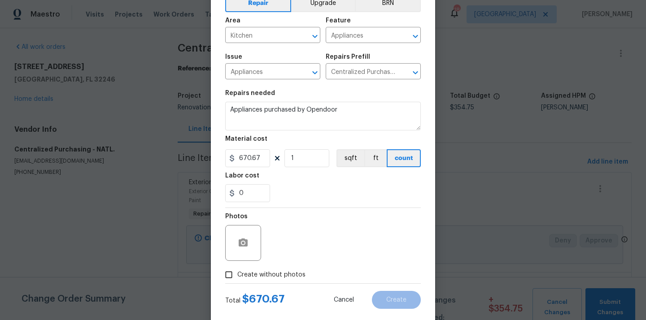
scroll to position [66, 0]
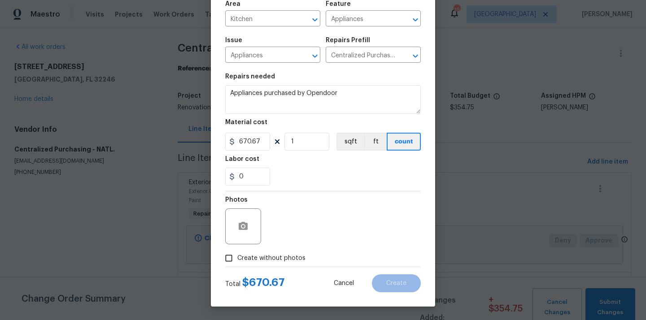
click at [285, 260] on span "Create without photos" at bounding box center [271, 258] width 68 height 9
click at [237, 260] on input "Create without photos" at bounding box center [228, 258] width 17 height 17
checkbox input "true"
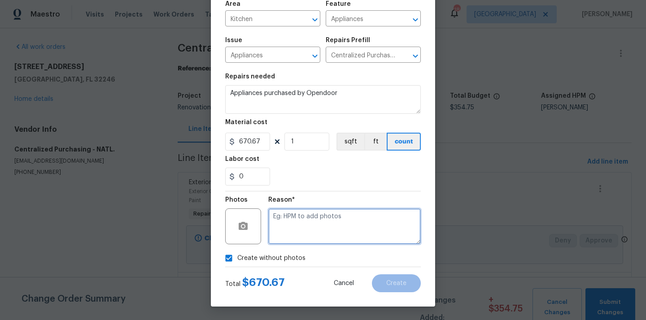
click at [299, 227] on textarea at bounding box center [344, 227] width 153 height 36
type textarea "N/A"
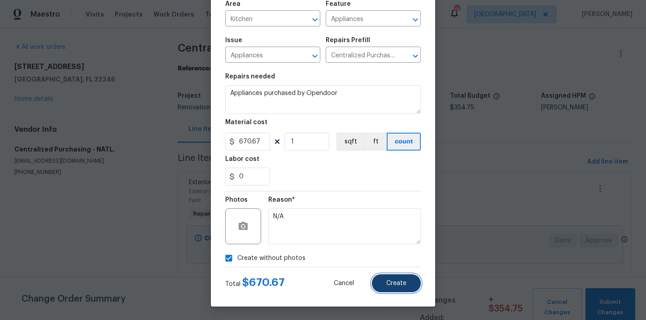
click at [384, 284] on button "Create" at bounding box center [396, 284] width 49 height 18
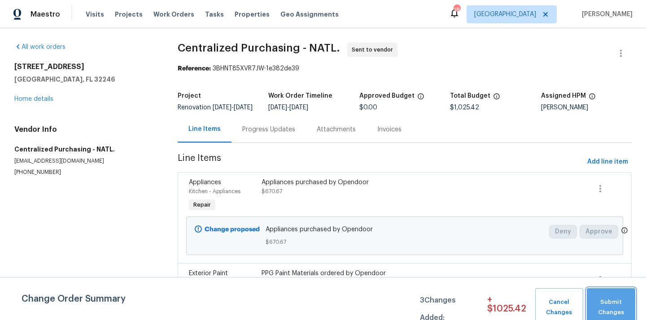
click at [599, 299] on span "Submit Changes" at bounding box center [610, 307] width 39 height 21
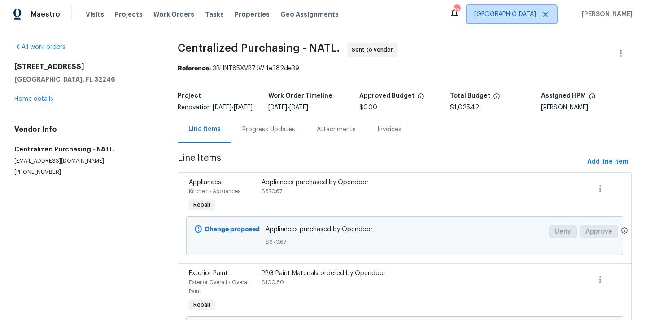
click at [530, 17] on span "[GEOGRAPHIC_DATA]" at bounding box center [505, 14] width 62 height 9
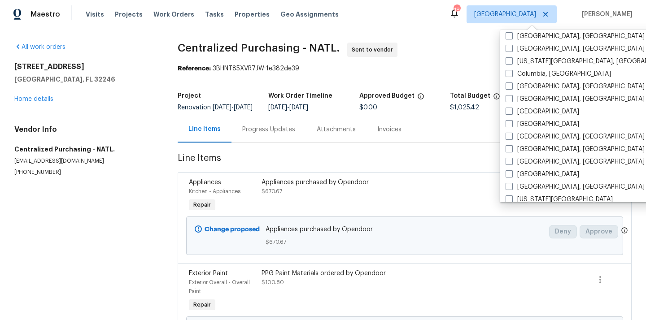
scroll to position [179, 0]
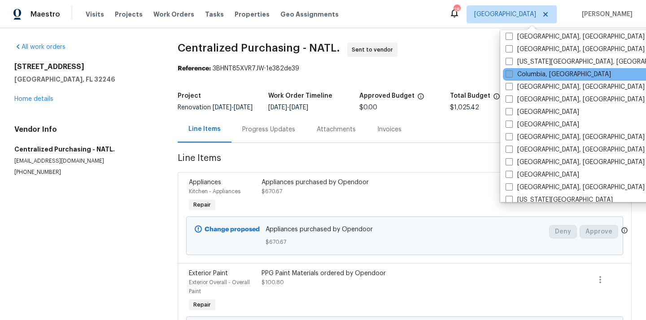
click at [527, 72] on label "Columbia, [GEOGRAPHIC_DATA]" at bounding box center [558, 74] width 105 height 9
click at [511, 72] on input "Columbia, [GEOGRAPHIC_DATA]" at bounding box center [509, 73] width 6 height 6
checkbox input "true"
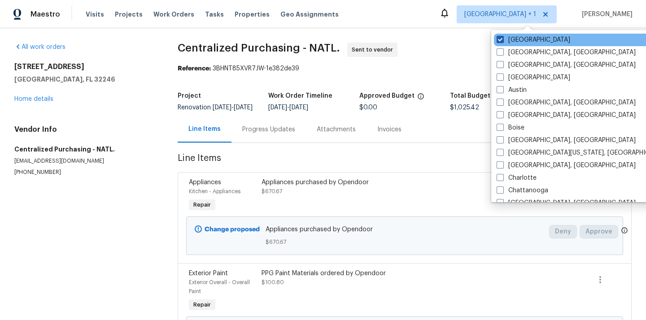
click at [520, 40] on label "[GEOGRAPHIC_DATA]" at bounding box center [534, 39] width 74 height 9
click at [503, 40] on input "[GEOGRAPHIC_DATA]" at bounding box center [500, 38] width 6 height 6
checkbox input "false"
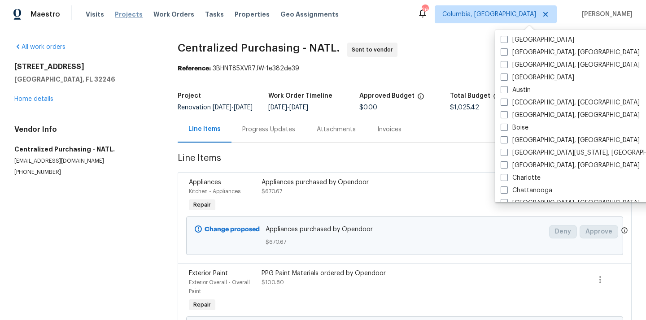
click at [122, 18] on span "Projects" at bounding box center [129, 14] width 28 height 9
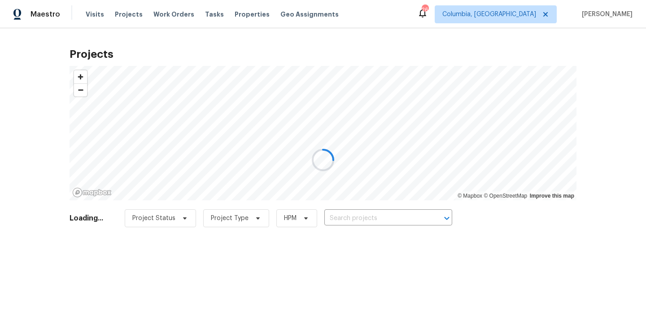
click at [365, 219] on div at bounding box center [323, 160] width 646 height 320
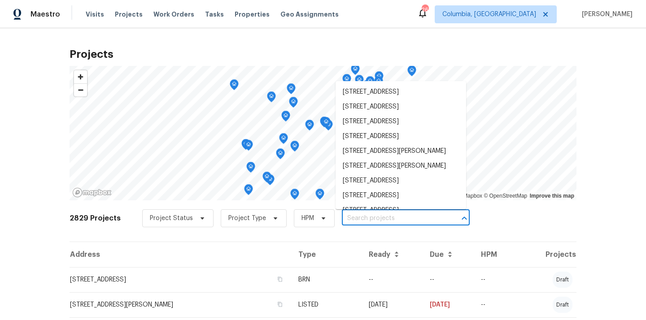
click at [365, 219] on input "text" at bounding box center [393, 219] width 103 height 14
paste input "112 Wesley Ct Lexington SC"
type input "112 Wesley Ct Lexington SC"
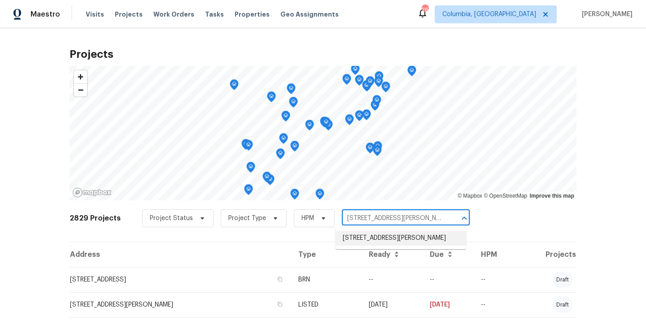
click at [368, 235] on li "112 Wesley Ct, Lexington, SC 29073" at bounding box center [401, 238] width 131 height 15
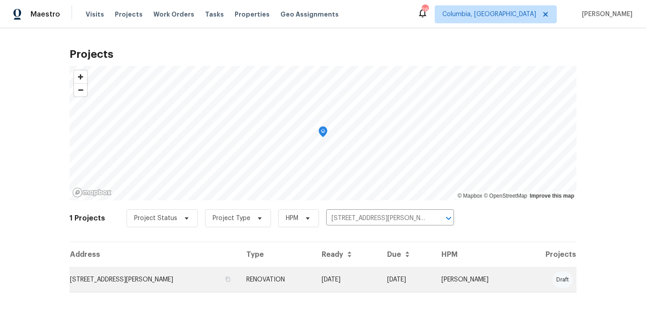
click at [190, 291] on td "112 Wesley Ct, Lexington, SC 29073" at bounding box center [155, 279] width 170 height 25
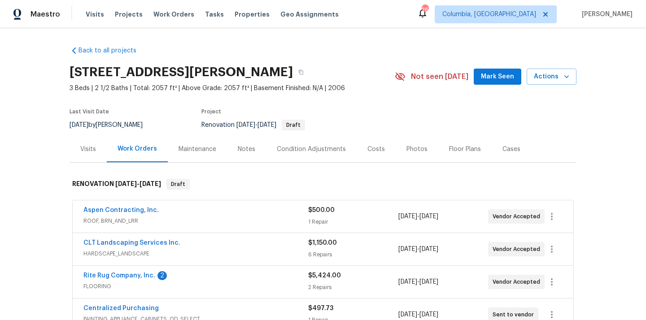
click at [263, 75] on h2 "112 Wesley Ct, Lexington, SC 29073" at bounding box center [181, 72] width 223 height 9
click at [263, 76] on h2 "112 Wesley Ct, Lexington, SC 29073" at bounding box center [181, 72] width 223 height 9
click at [298, 72] on icon "button" at bounding box center [300, 72] width 5 height 5
click at [262, 73] on h2 "112 Wesley Ct, Lexington, SC 29073" at bounding box center [181, 72] width 223 height 9
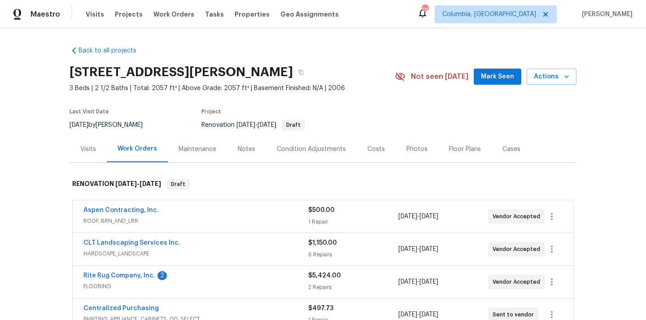
copy h2 "29073"
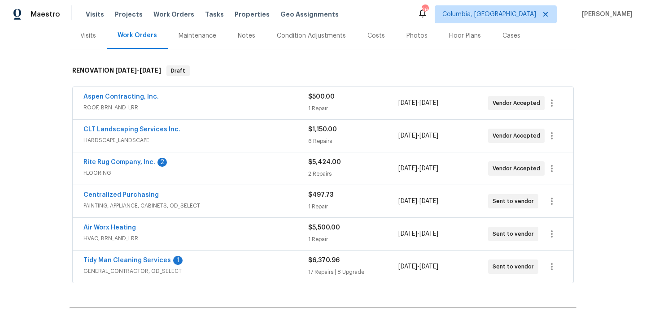
scroll to position [130, 0]
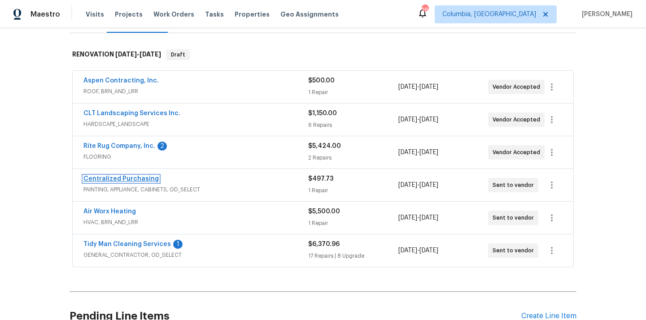
click at [142, 178] on link "Centralized Purchasing" at bounding box center [120, 179] width 75 height 6
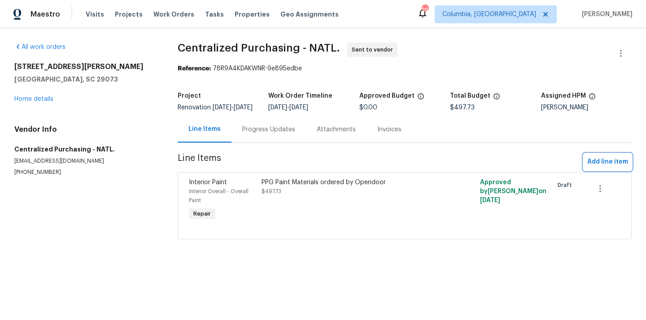
click at [625, 166] on span "Add line item" at bounding box center [607, 162] width 41 height 11
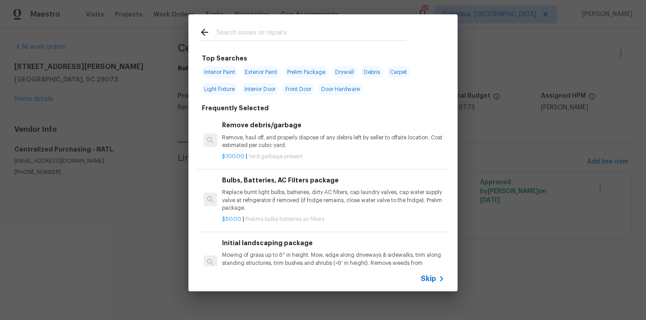
click at [375, 31] on input "text" at bounding box center [311, 33] width 190 height 13
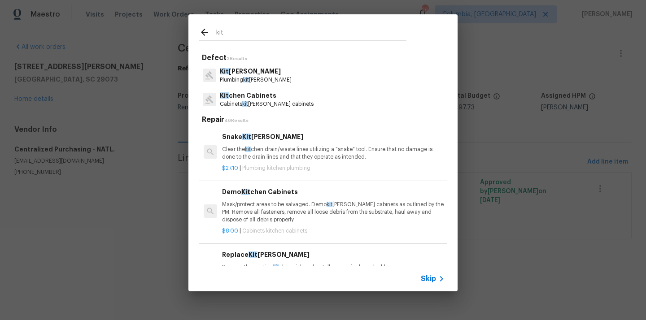
type input "kit"
click at [288, 157] on p "Clear the kit chen drain/waste lines utilizing a "snake" tool. Ensure that no d…" at bounding box center [333, 153] width 223 height 15
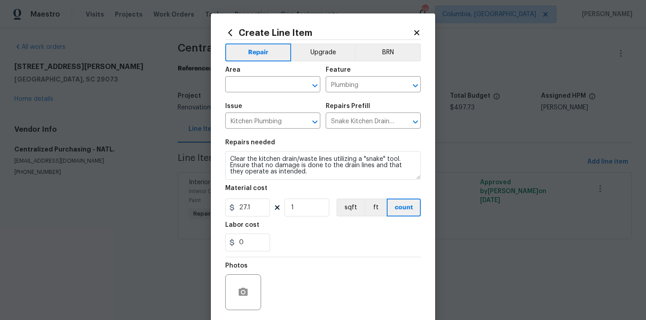
click at [228, 32] on icon at bounding box center [230, 32] width 4 height 7
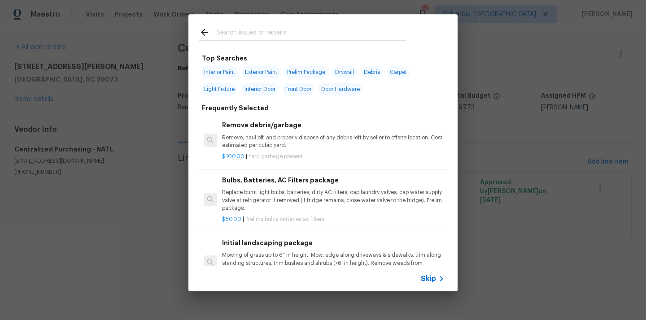
click at [251, 29] on input "text" at bounding box center [311, 33] width 190 height 13
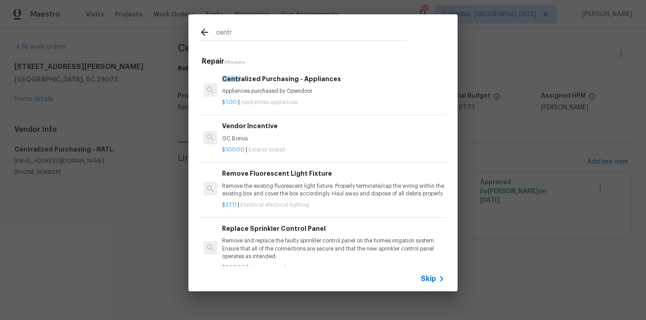
type input "centr"
click at [261, 99] on p "$1.00 | Appliances appliances" at bounding box center [333, 103] width 223 height 8
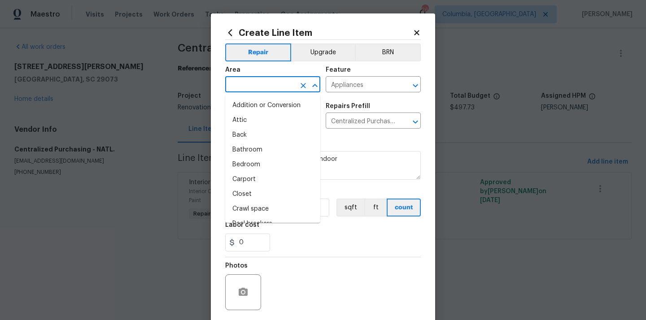
click at [266, 90] on input "text" at bounding box center [260, 86] width 70 height 14
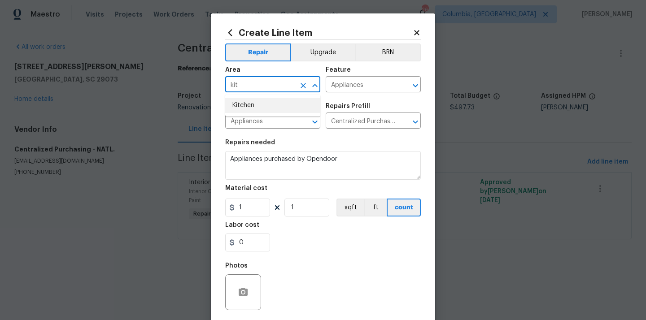
click at [259, 105] on li "Kitchen" at bounding box center [272, 105] width 95 height 15
type input "Kitchen"
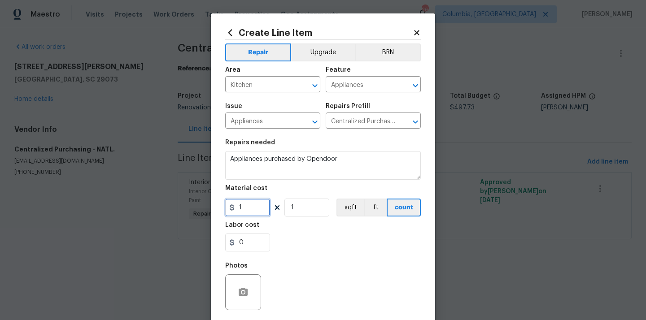
drag, startPoint x: 249, startPoint y: 207, endPoint x: 219, endPoint y: 204, distance: 29.3
click at [222, 206] on div "Create Line Item Repair Upgrade BRN Area Kitchen ​ Feature Appliances ​ Issue A…" at bounding box center [323, 192] width 224 height 359
paste input "258.28"
type input "1258.28"
click at [305, 235] on div "0" at bounding box center [323, 243] width 196 height 18
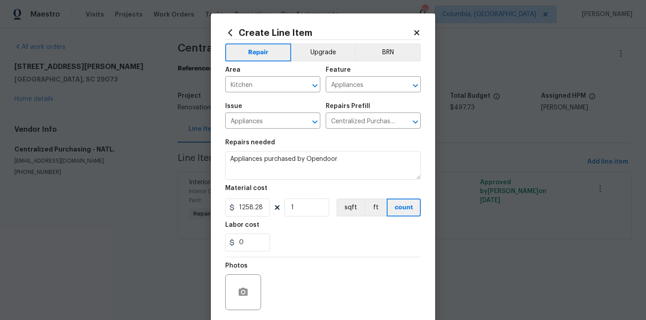
scroll to position [66, 0]
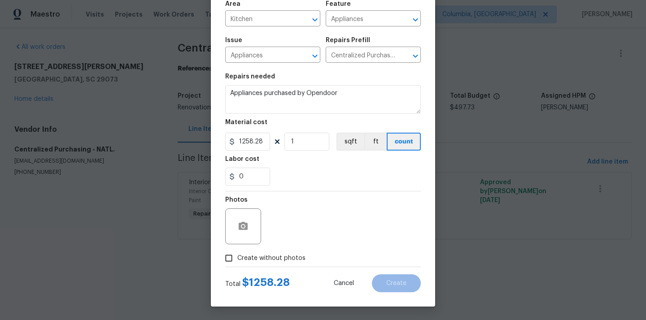
click at [294, 251] on label "Create without photos" at bounding box center [262, 258] width 85 height 17
click at [237, 251] on input "Create without photos" at bounding box center [228, 258] width 17 height 17
checkbox input "true"
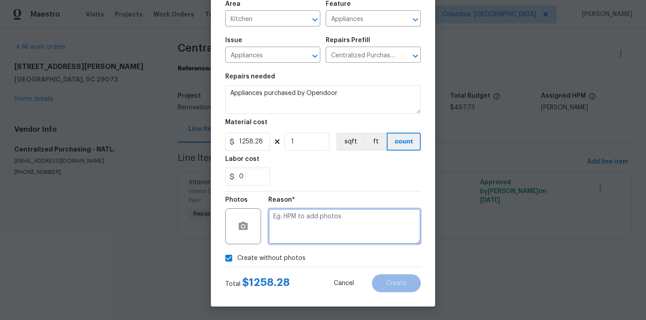
click at [306, 225] on textarea at bounding box center [344, 227] width 153 height 36
type textarea "N/A"
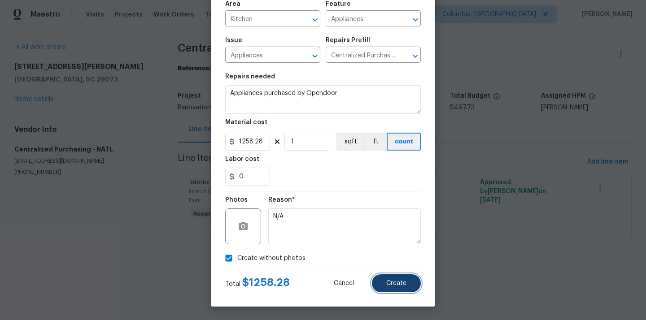
click at [380, 280] on button "Create" at bounding box center [396, 284] width 49 height 18
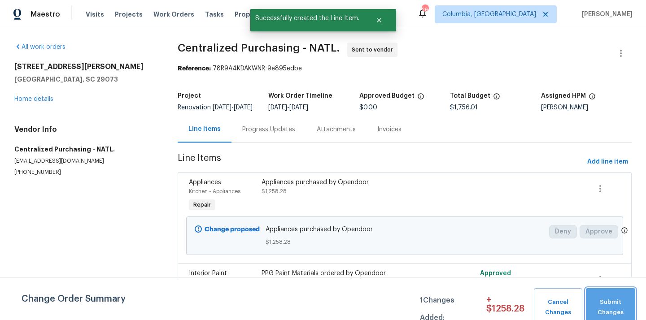
click at [609, 300] on span "Submit Changes" at bounding box center [610, 307] width 40 height 21
